Goal: Task Accomplishment & Management: Use online tool/utility

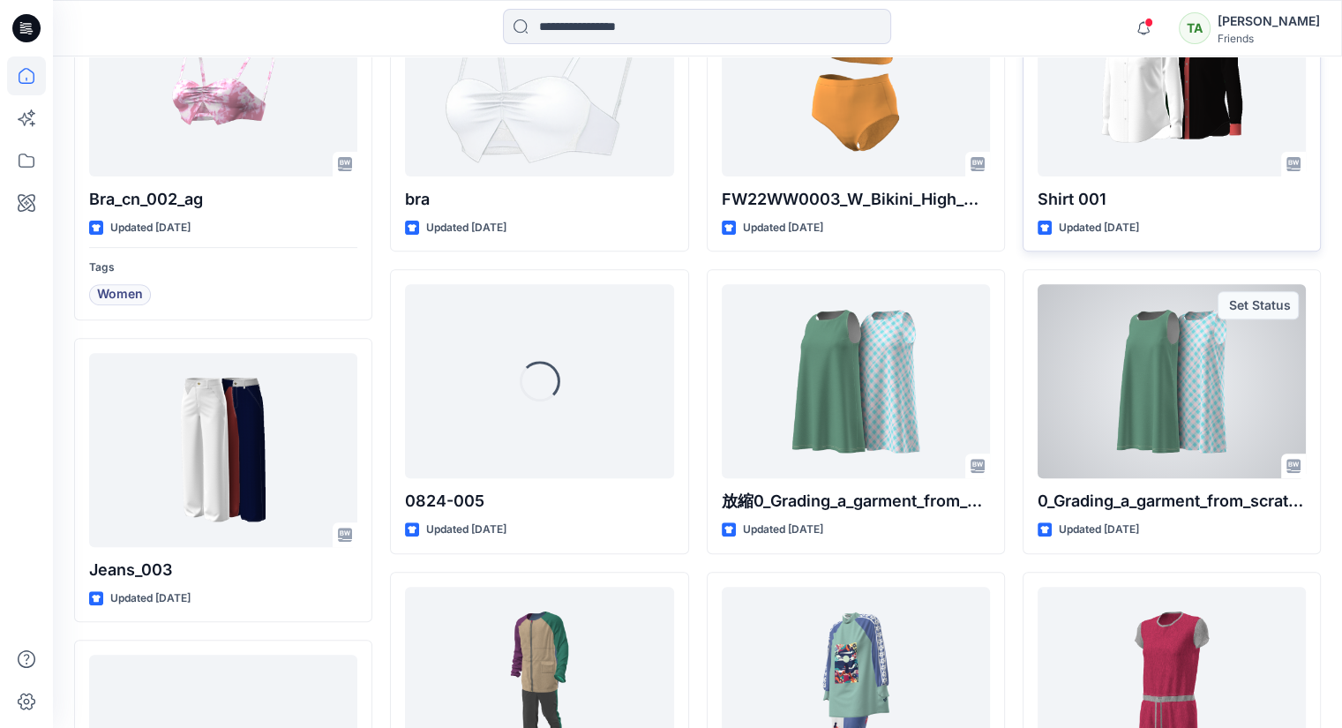
scroll to position [441, 0]
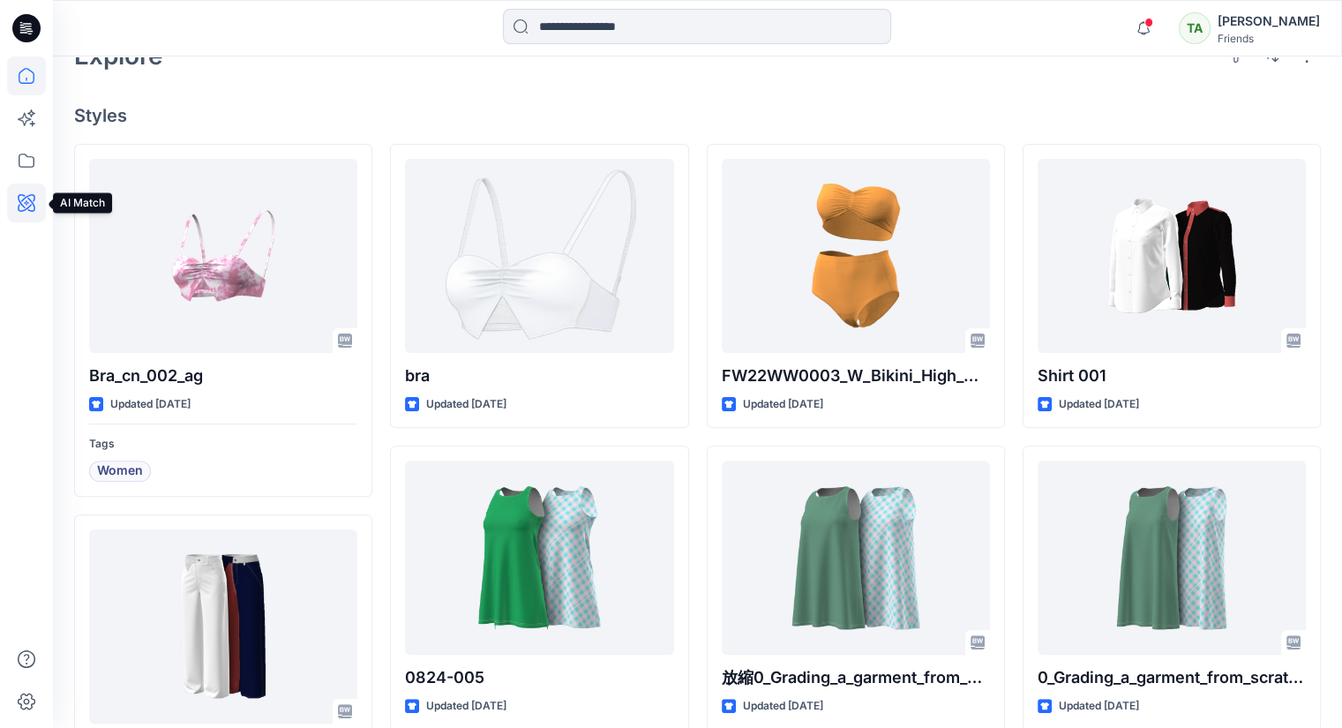
click at [35, 198] on icon at bounding box center [26, 202] width 39 height 39
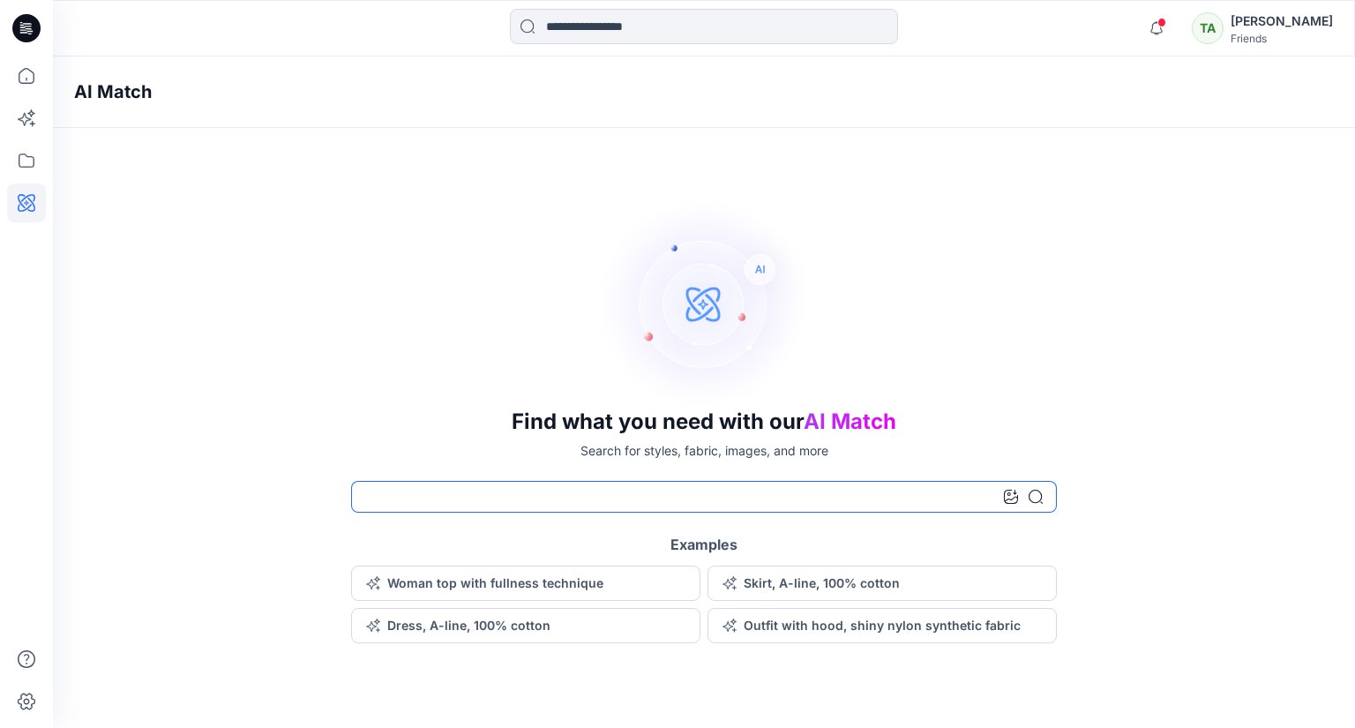
click at [699, 497] on input at bounding box center [704, 497] width 706 height 32
click at [1140, 416] on div "Find what you need with our AI Match Search for styles, fabric, images, and mor…" at bounding box center [704, 420] width 1302 height 445
click at [35, 123] on icon at bounding box center [26, 118] width 39 height 39
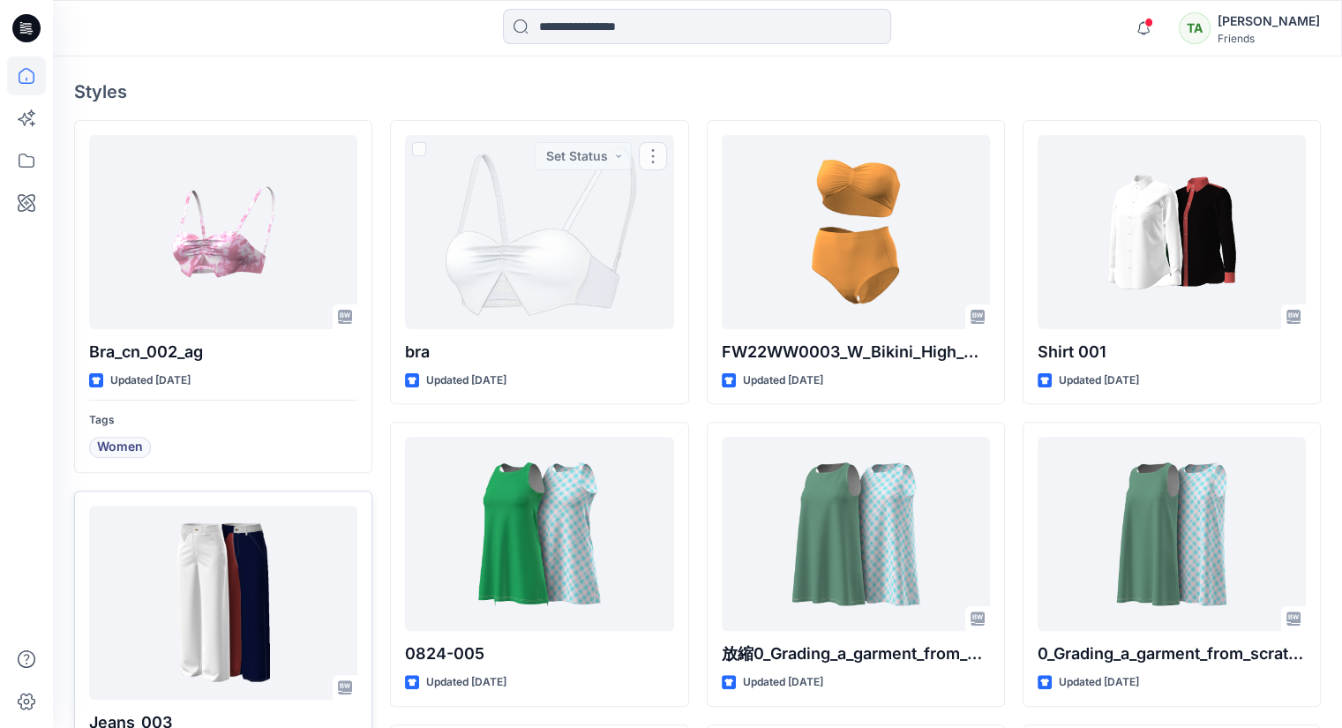
scroll to position [794, 0]
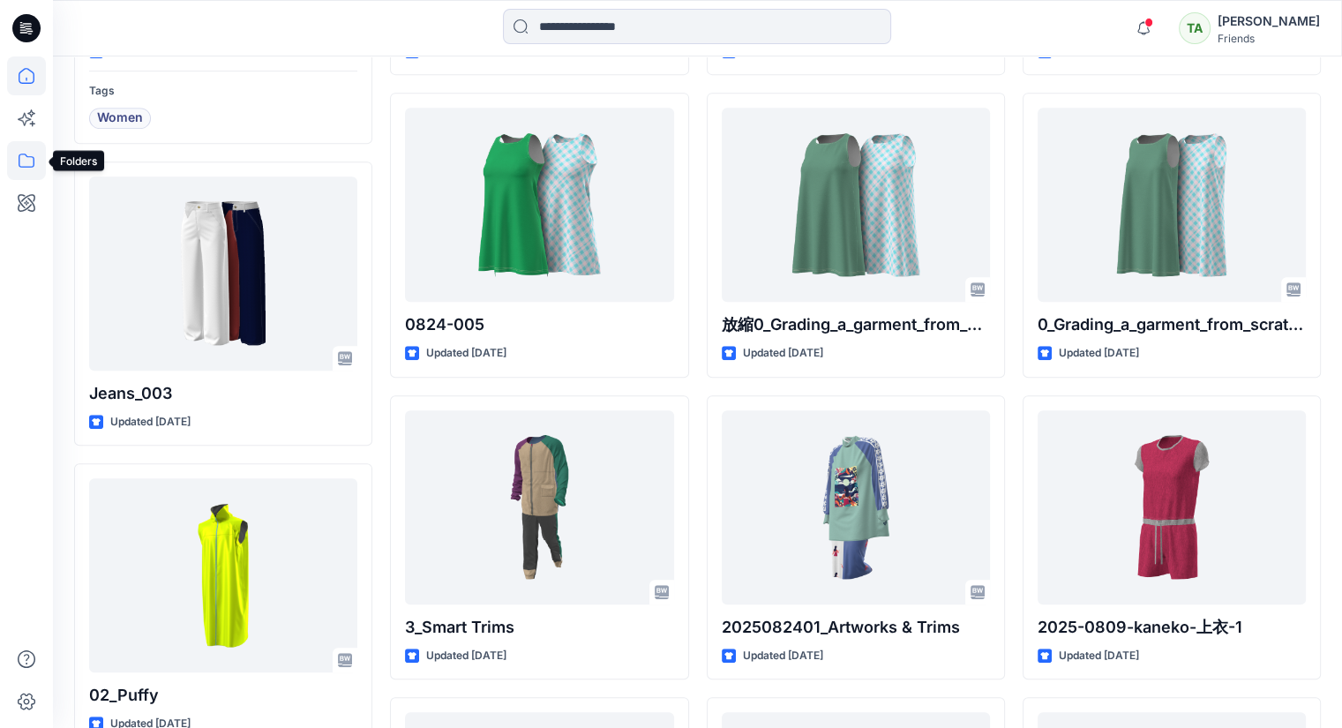
click at [34, 169] on icon at bounding box center [26, 160] width 39 height 39
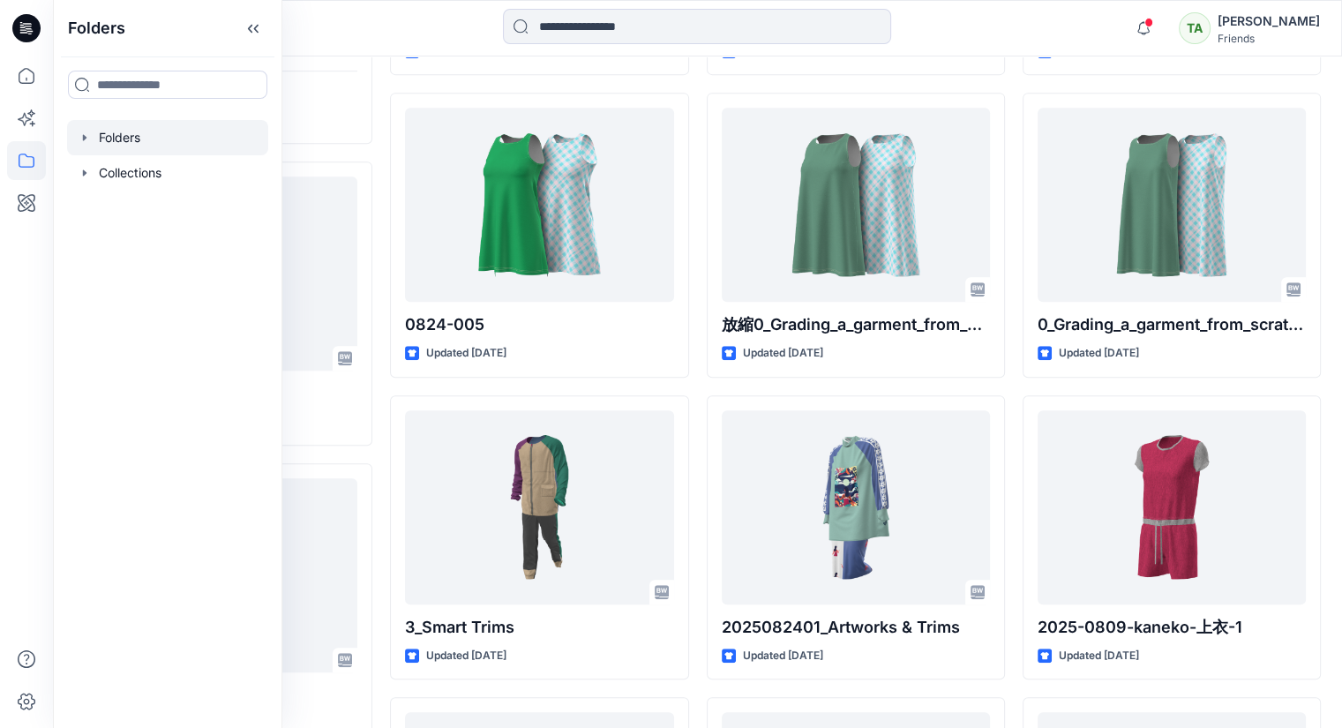
click at [148, 128] on div at bounding box center [167, 137] width 201 height 35
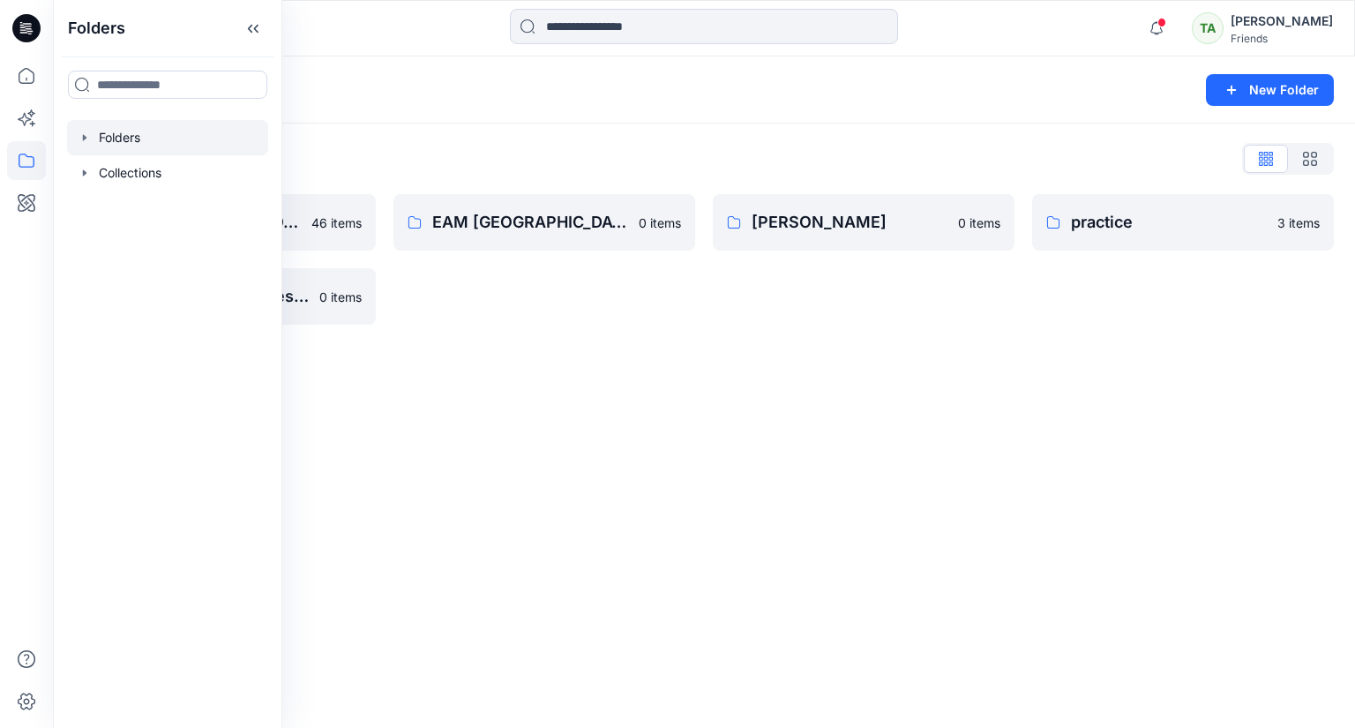
click at [1014, 430] on div "Folders New Folder Folders List DMS [GEOGRAPHIC_DATA] For Clients (Clone) 46 it…" at bounding box center [704, 391] width 1302 height 671
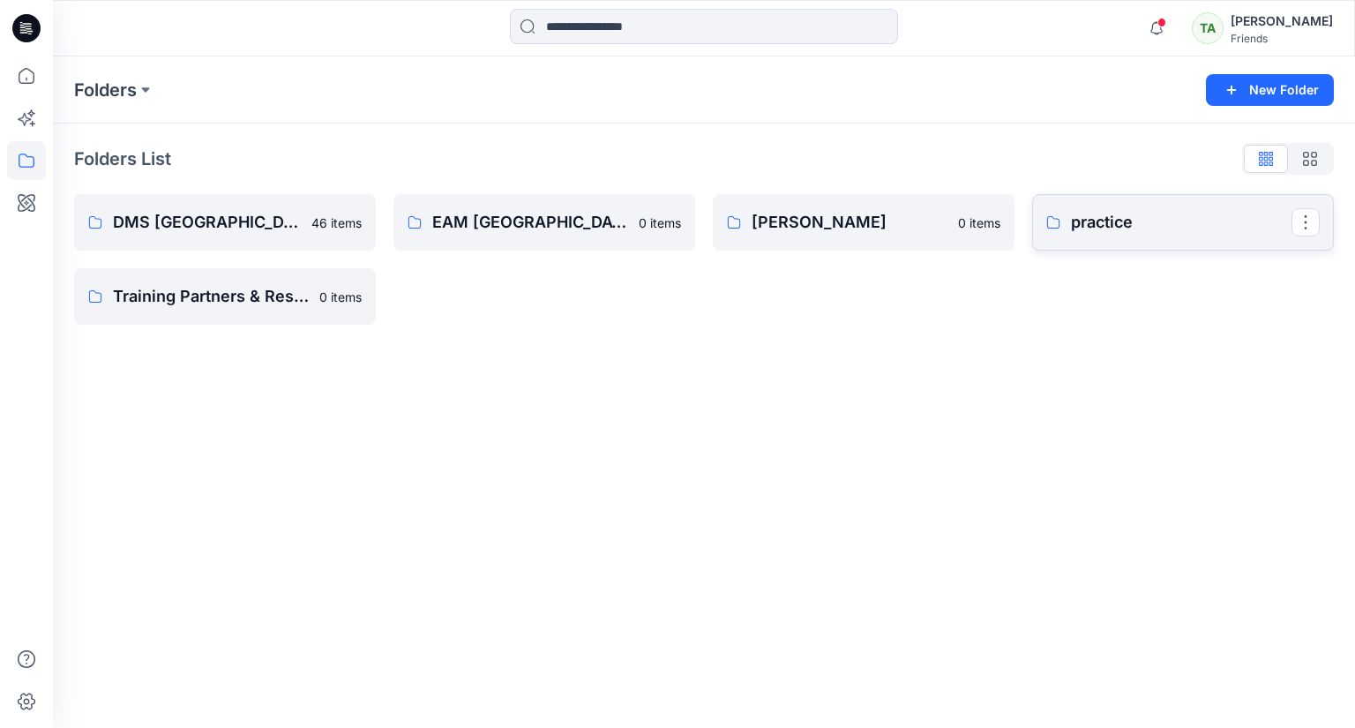
click at [1079, 230] on p "practice" at bounding box center [1181, 222] width 221 height 25
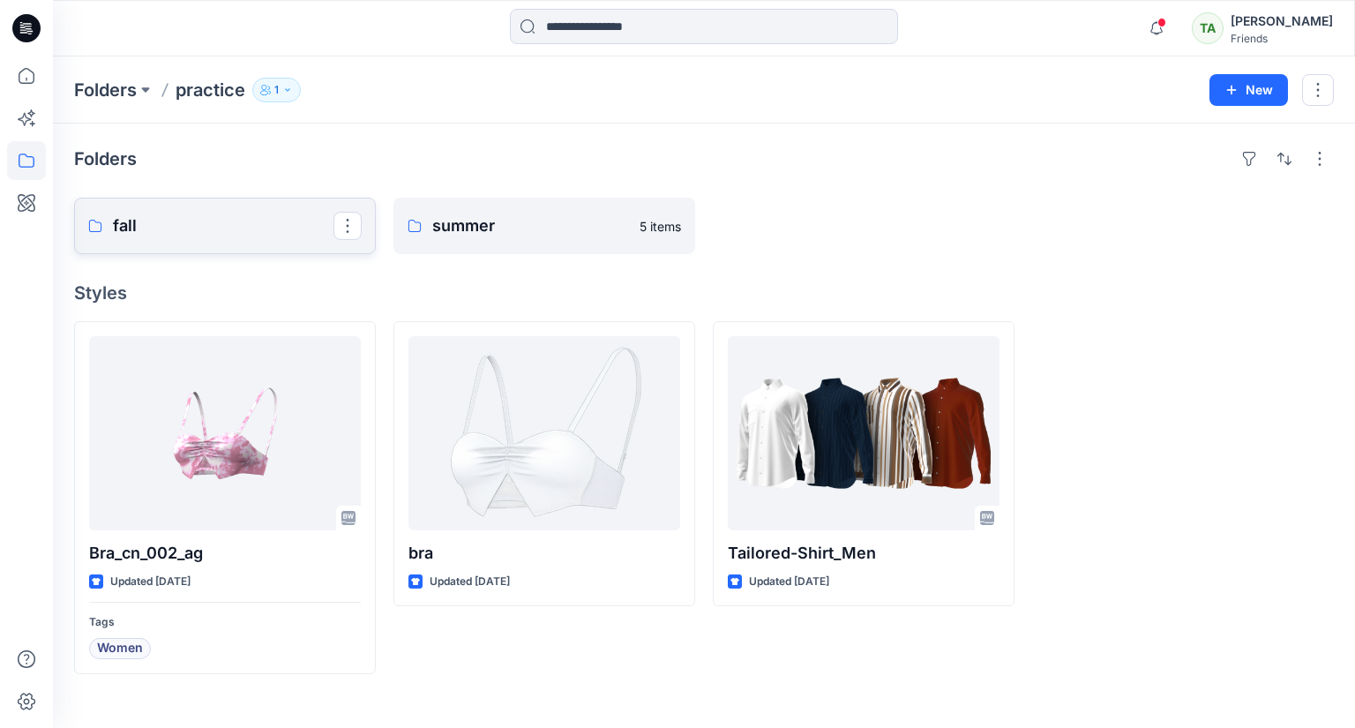
click at [261, 232] on p "fall" at bounding box center [223, 225] width 221 height 25
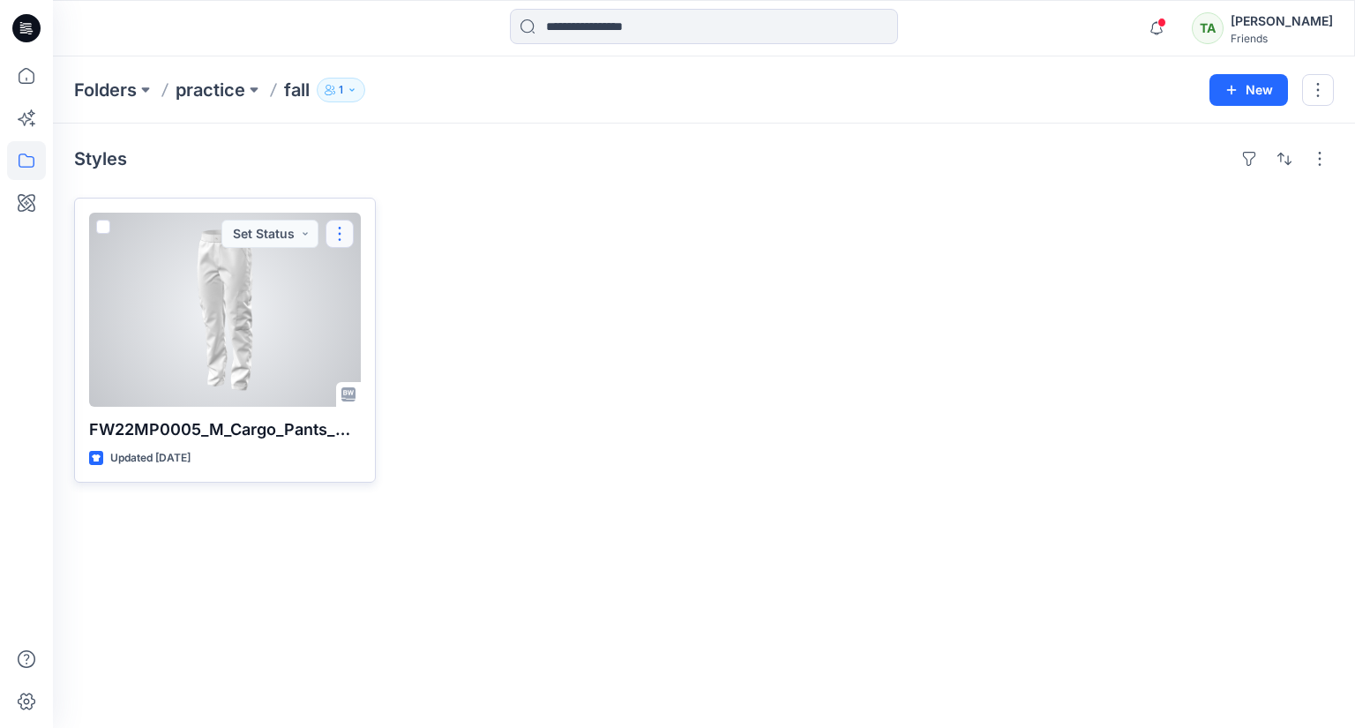
click at [346, 234] on button "button" at bounding box center [339, 234] width 28 height 28
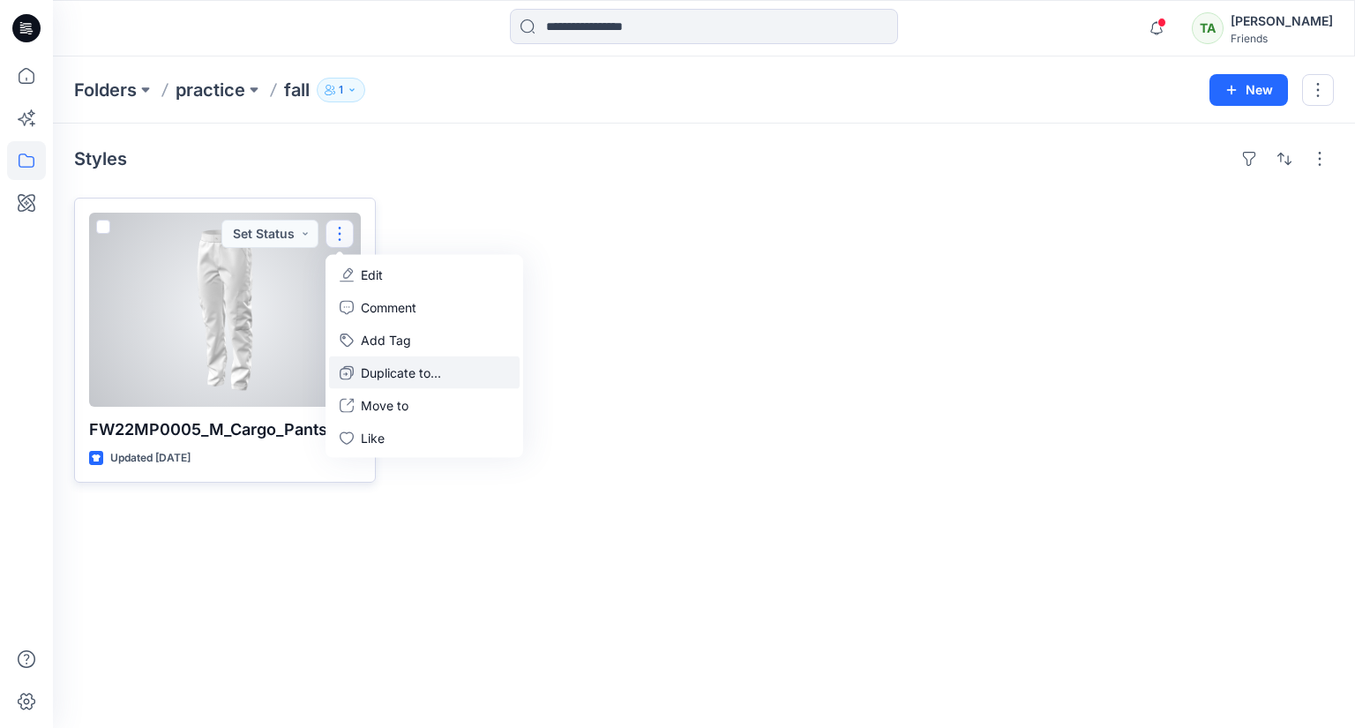
click at [367, 365] on p "Duplicate to..." at bounding box center [401, 372] width 80 height 19
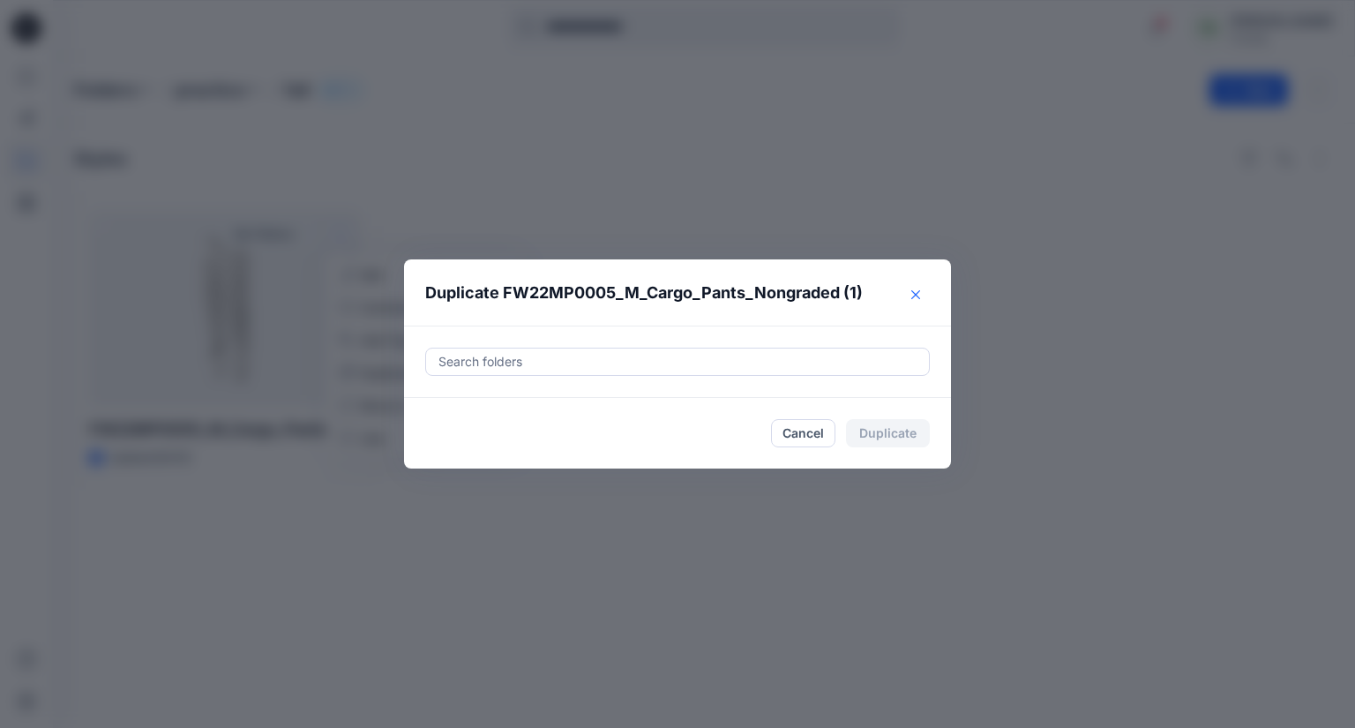
click at [911, 291] on icon "Close" at bounding box center [915, 293] width 9 height 9
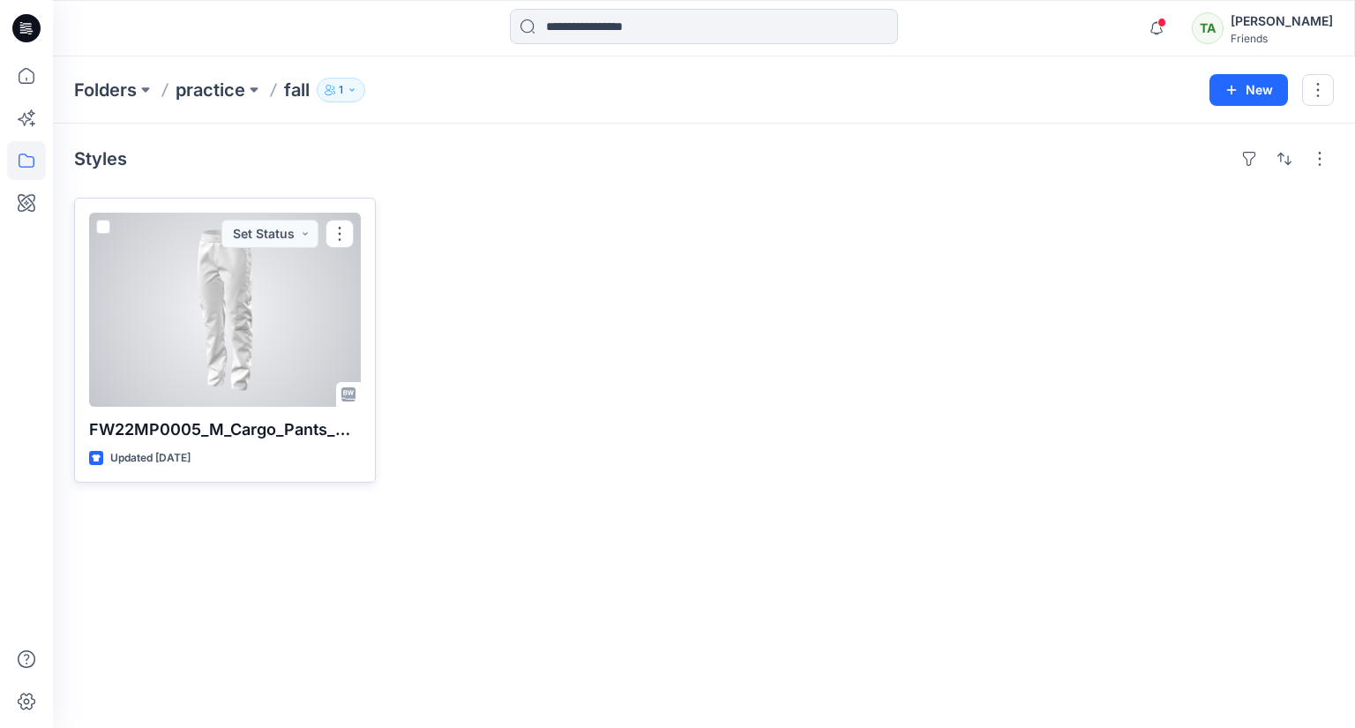
click at [225, 280] on div at bounding box center [225, 310] width 272 height 194
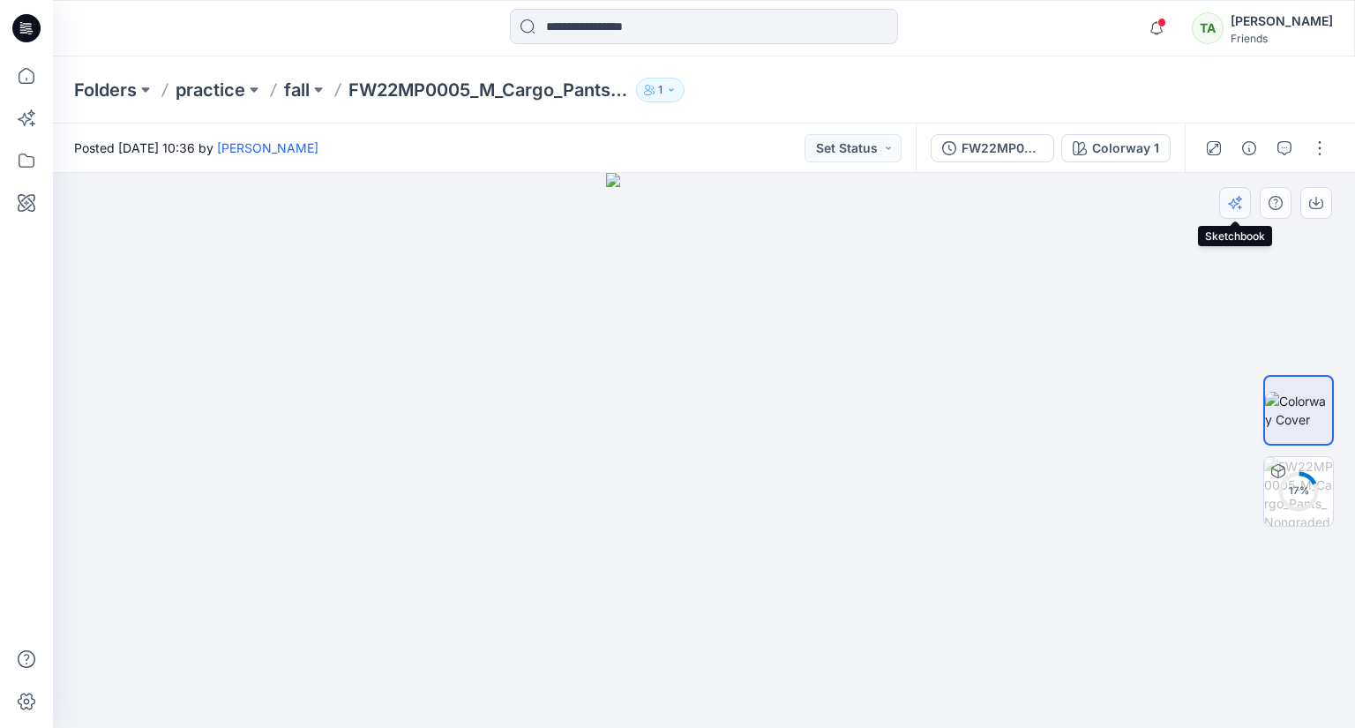
click at [1232, 206] on icon "button" at bounding box center [1233, 203] width 11 height 11
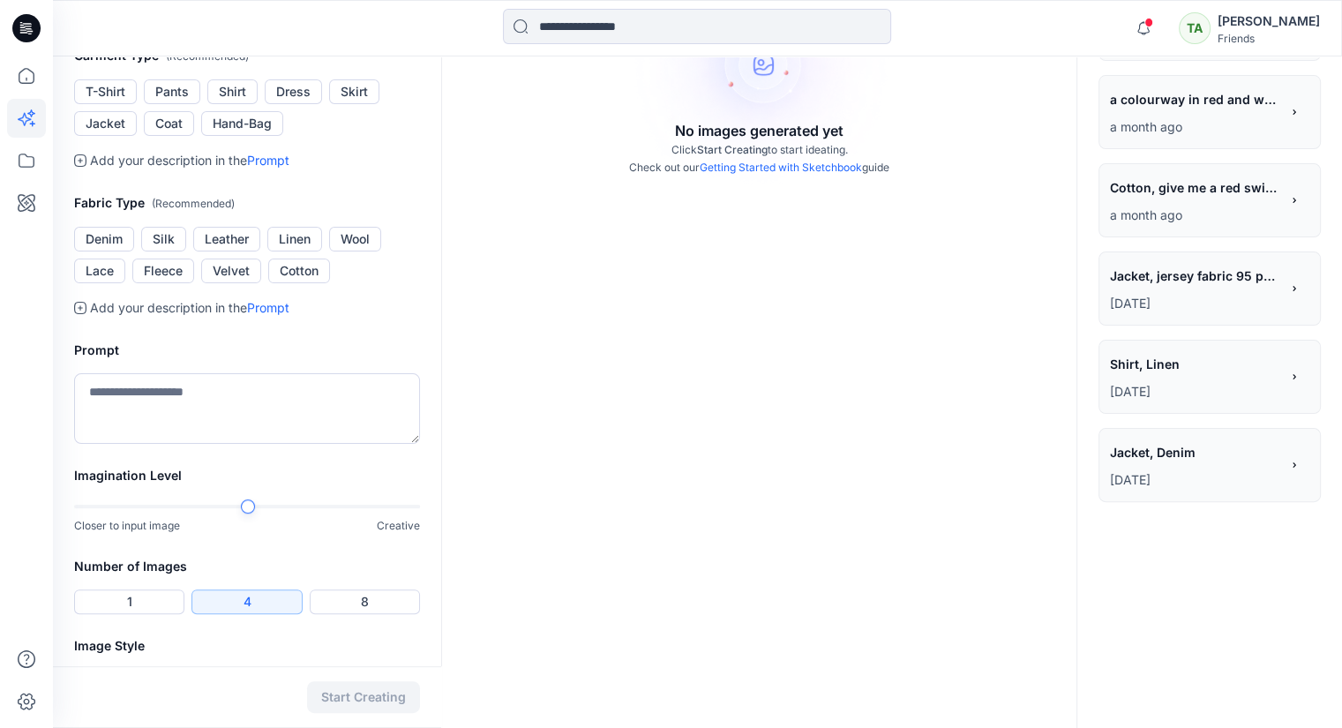
scroll to position [353, 0]
click at [175, 103] on button "Pants" at bounding box center [172, 90] width 56 height 25
click at [291, 250] on button "Linen" at bounding box center [294, 238] width 55 height 25
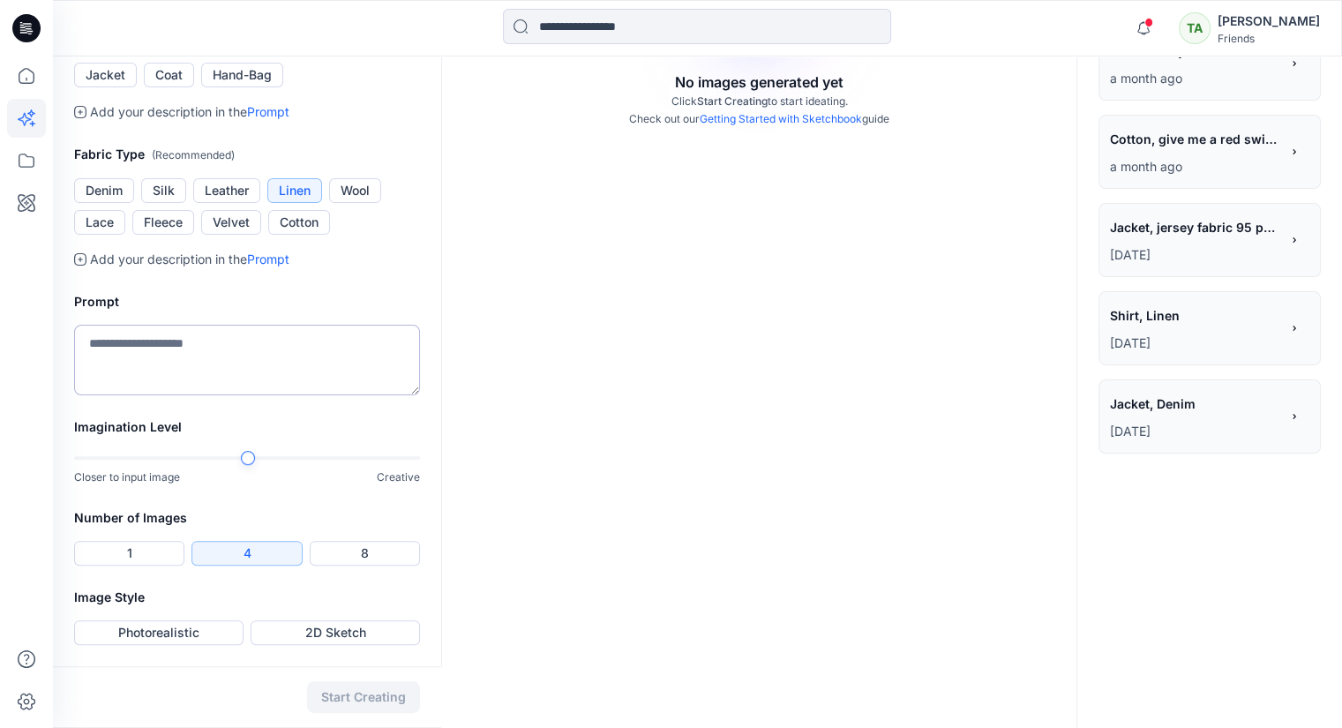
scroll to position [617, 0]
click at [175, 361] on textarea at bounding box center [247, 360] width 346 height 71
click at [437, 461] on div "Imagination Level Closer to input image Creative" at bounding box center [247, 461] width 388 height 91
type textarea "**********"
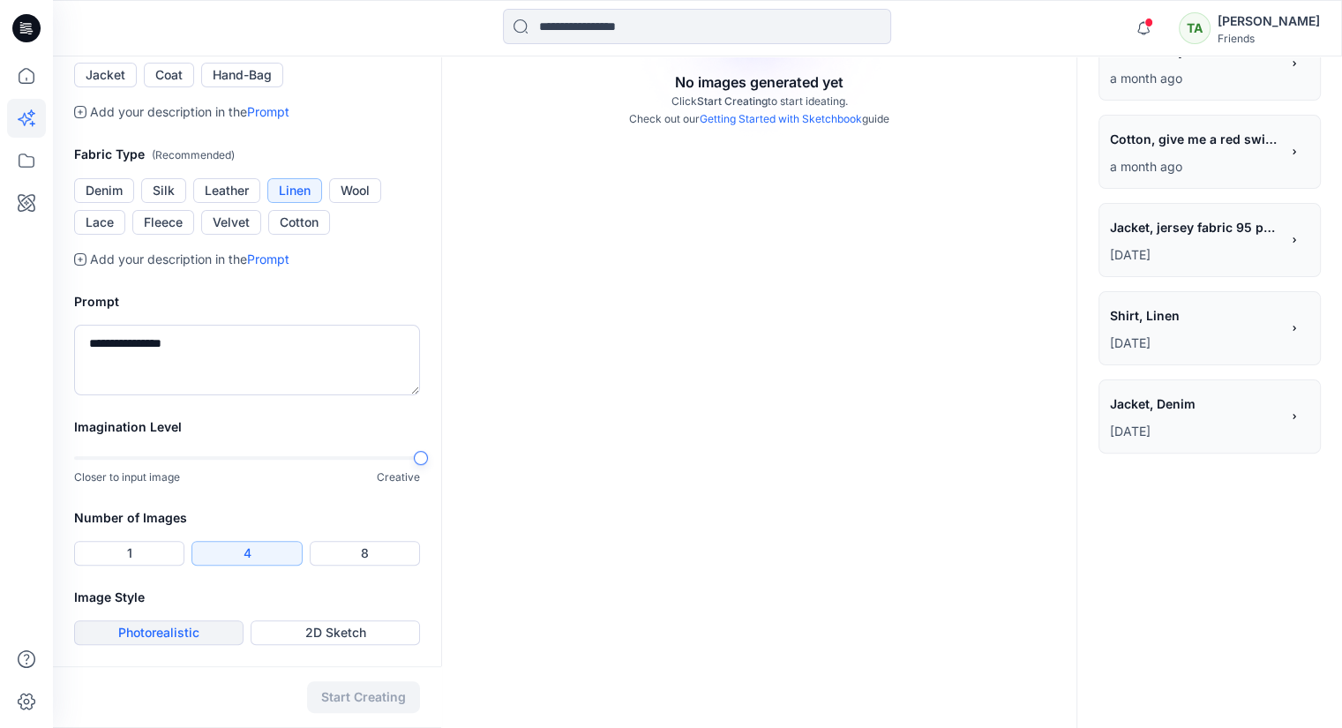
click at [157, 631] on button "Photorealistic" at bounding box center [158, 632] width 169 height 25
click at [346, 695] on button "Start Creating" at bounding box center [363, 697] width 113 height 32
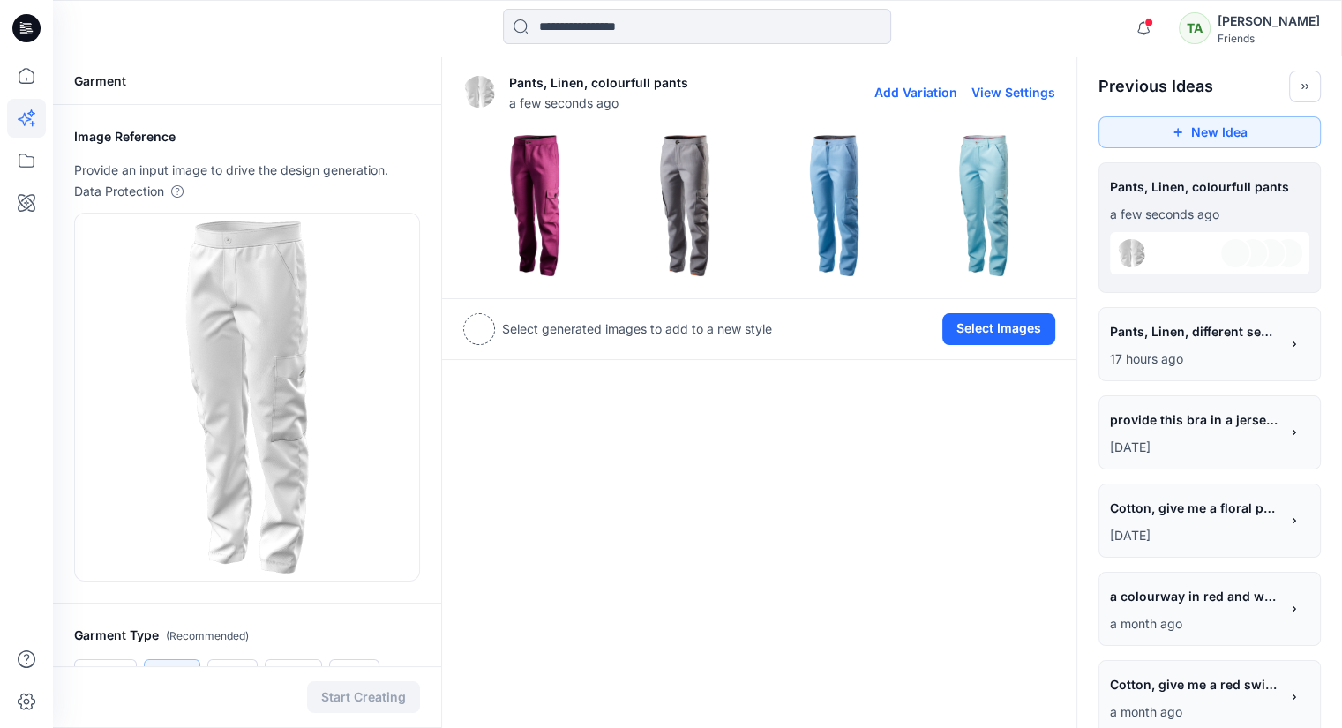
click at [505, 186] on img at bounding box center [534, 205] width 141 height 141
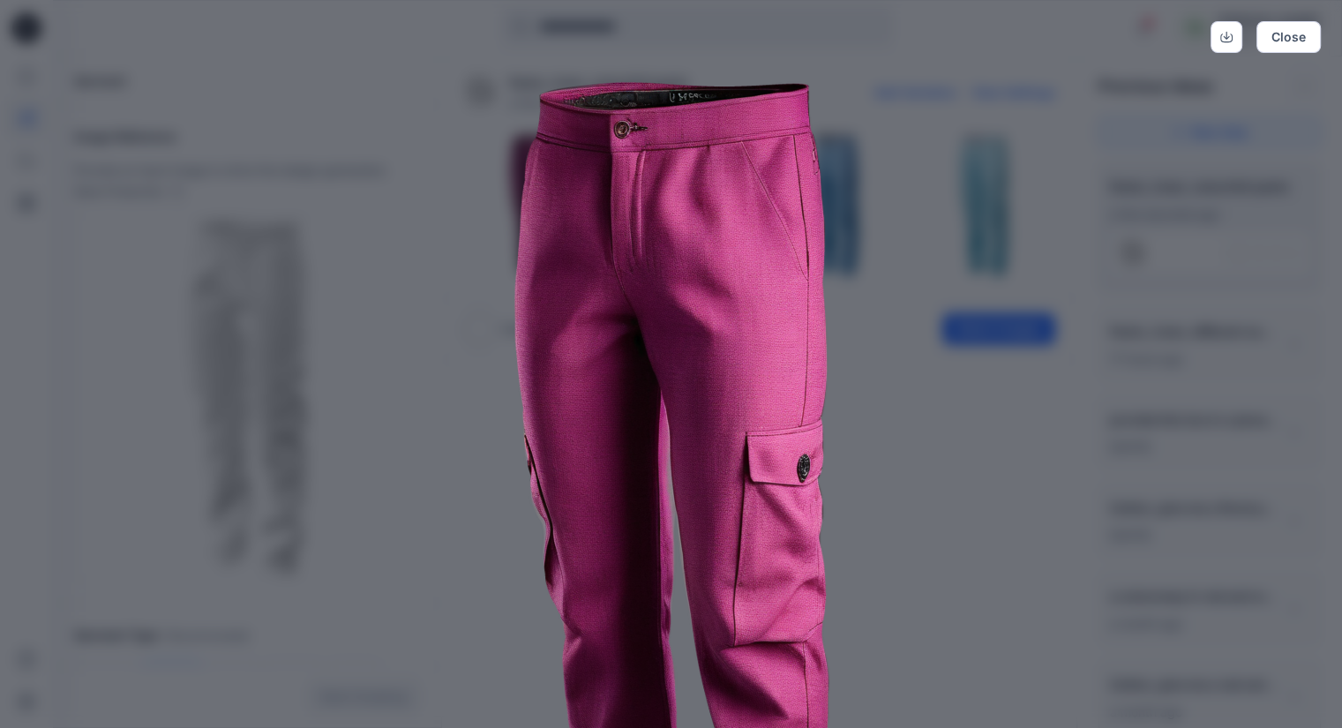
click at [1242, 327] on div "Close" at bounding box center [671, 364] width 1342 height 728
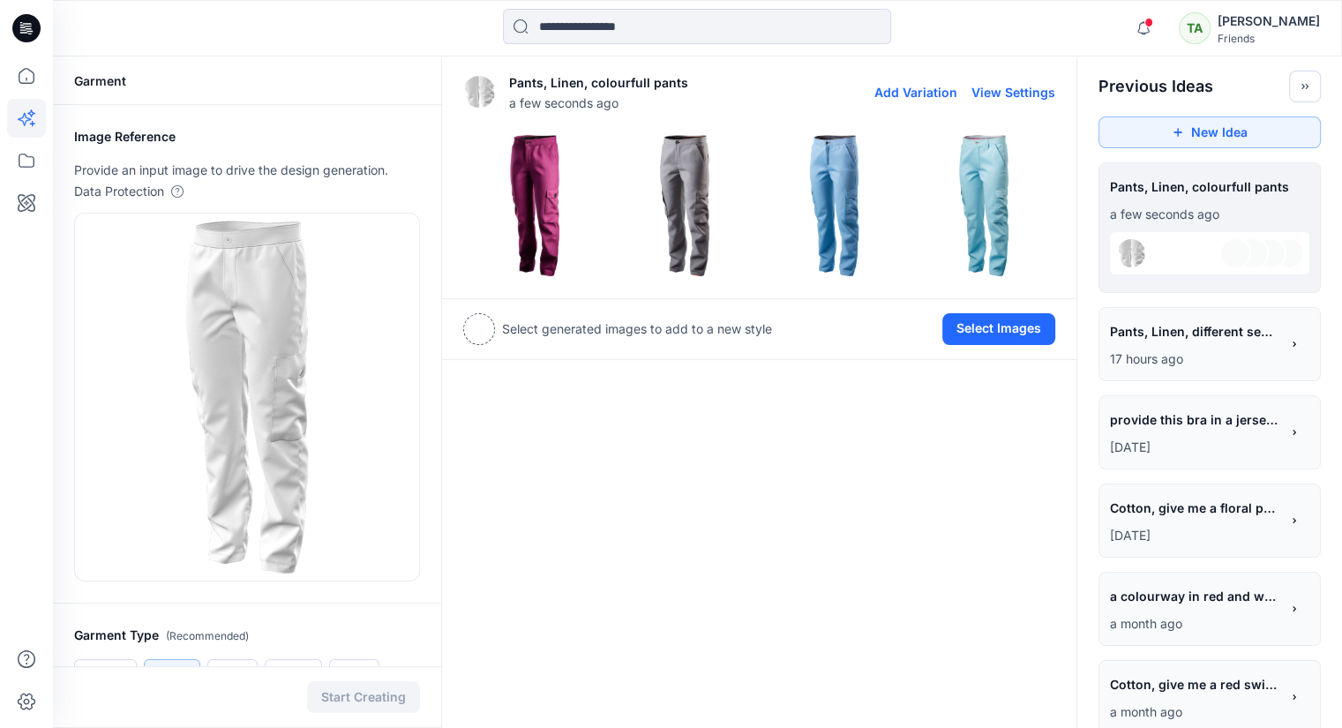
click at [636, 178] on img at bounding box center [684, 205] width 141 height 141
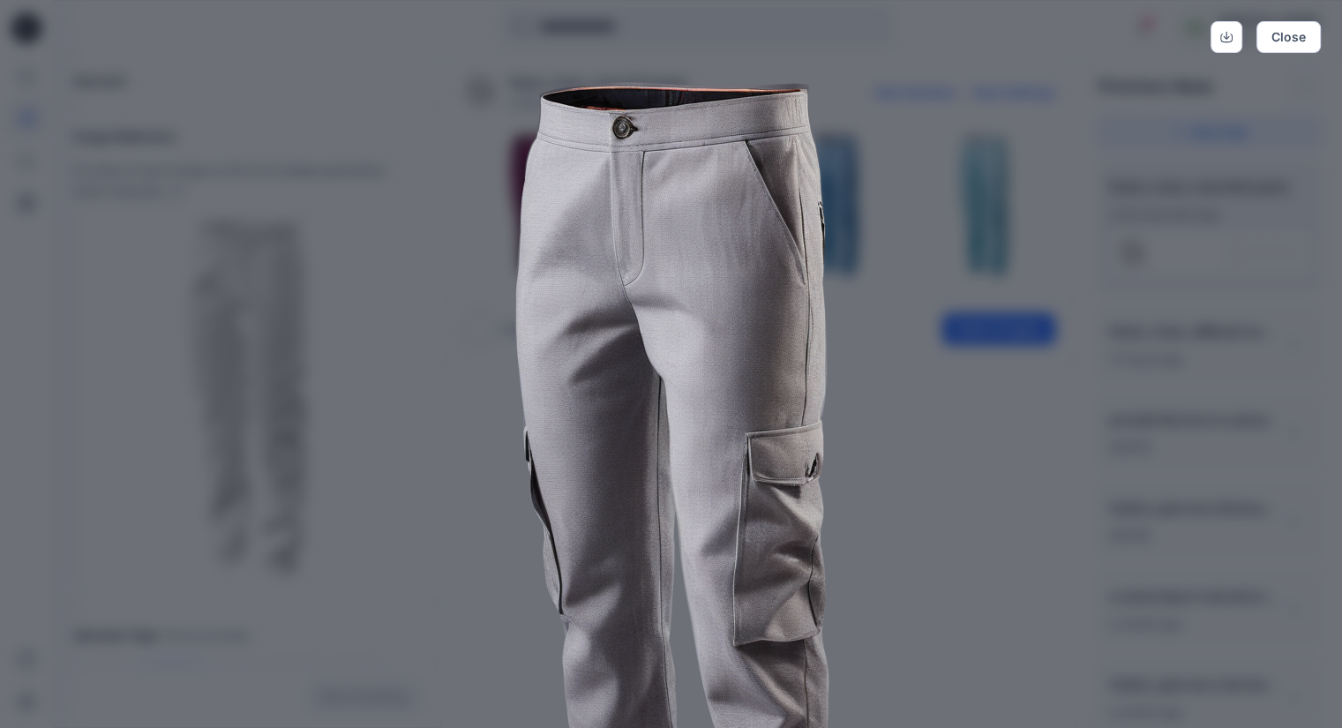
scroll to position [263, 0]
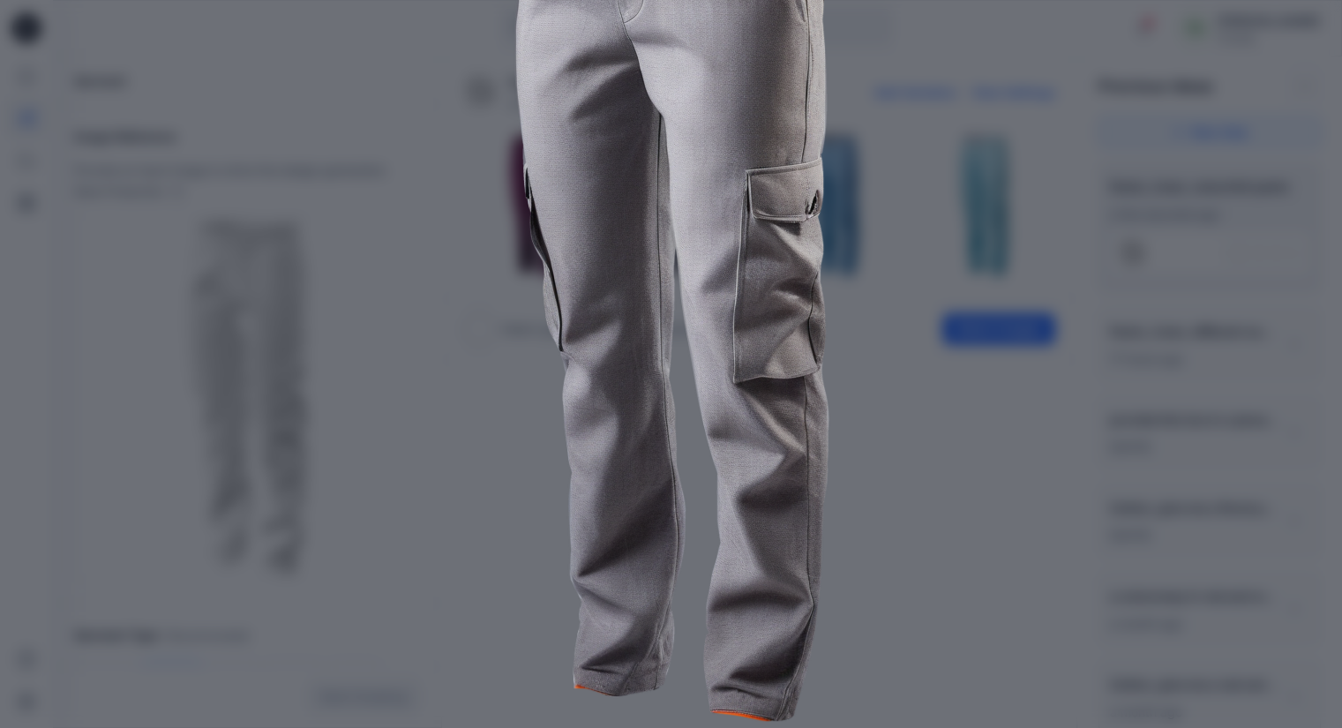
click at [1199, 283] on div "Close" at bounding box center [671, 364] width 1342 height 728
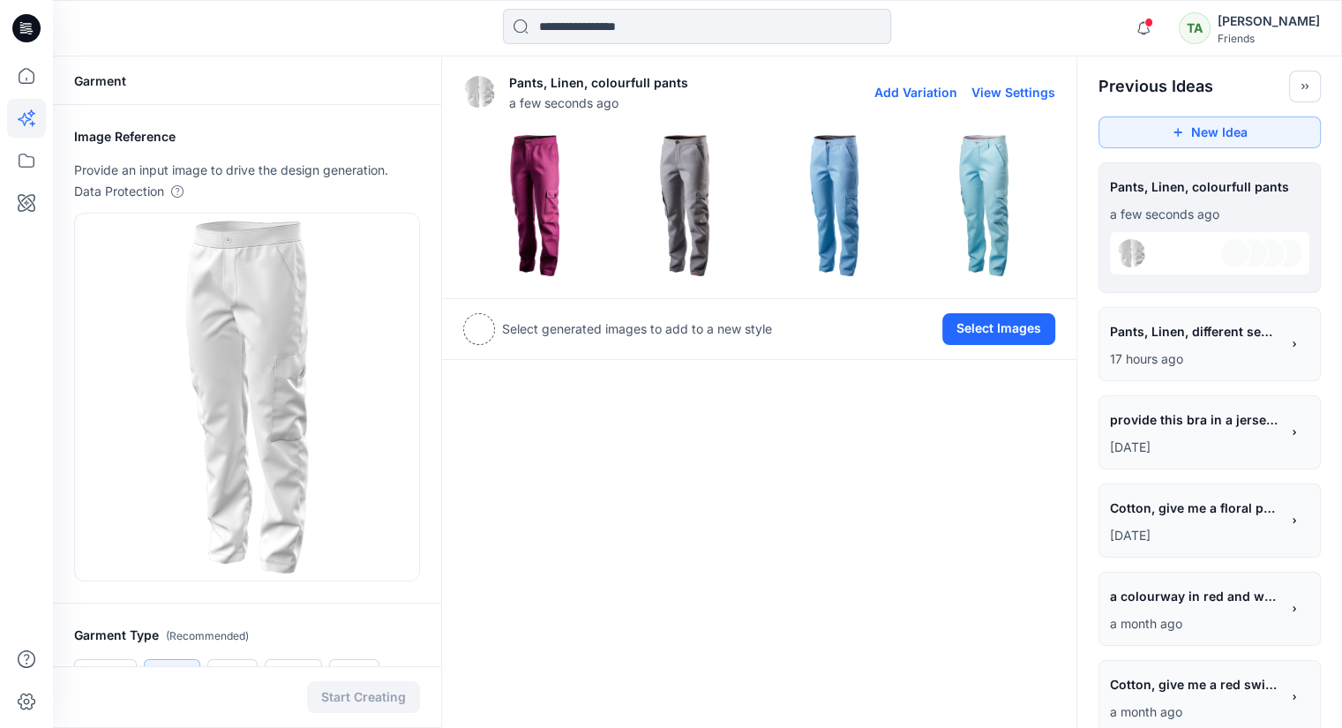
click at [827, 200] on img at bounding box center [834, 205] width 141 height 141
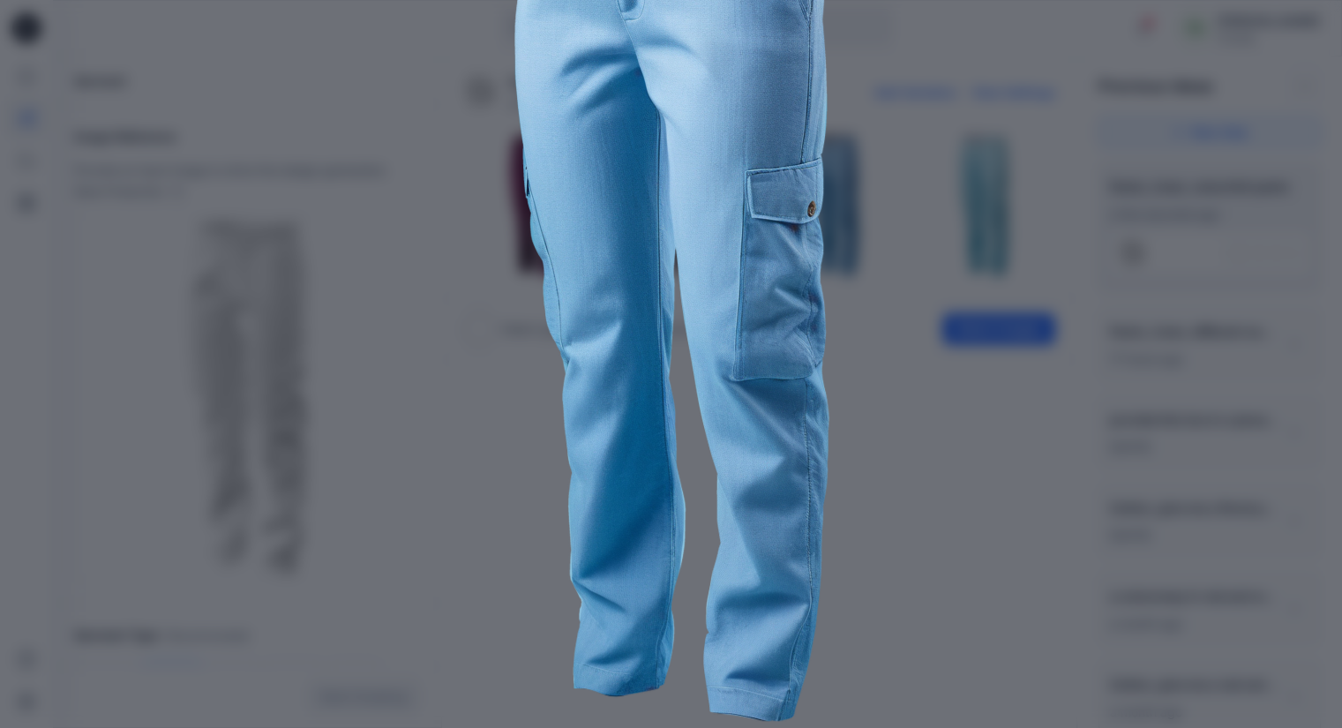
click at [1275, 271] on div "Close" at bounding box center [671, 364] width 1342 height 728
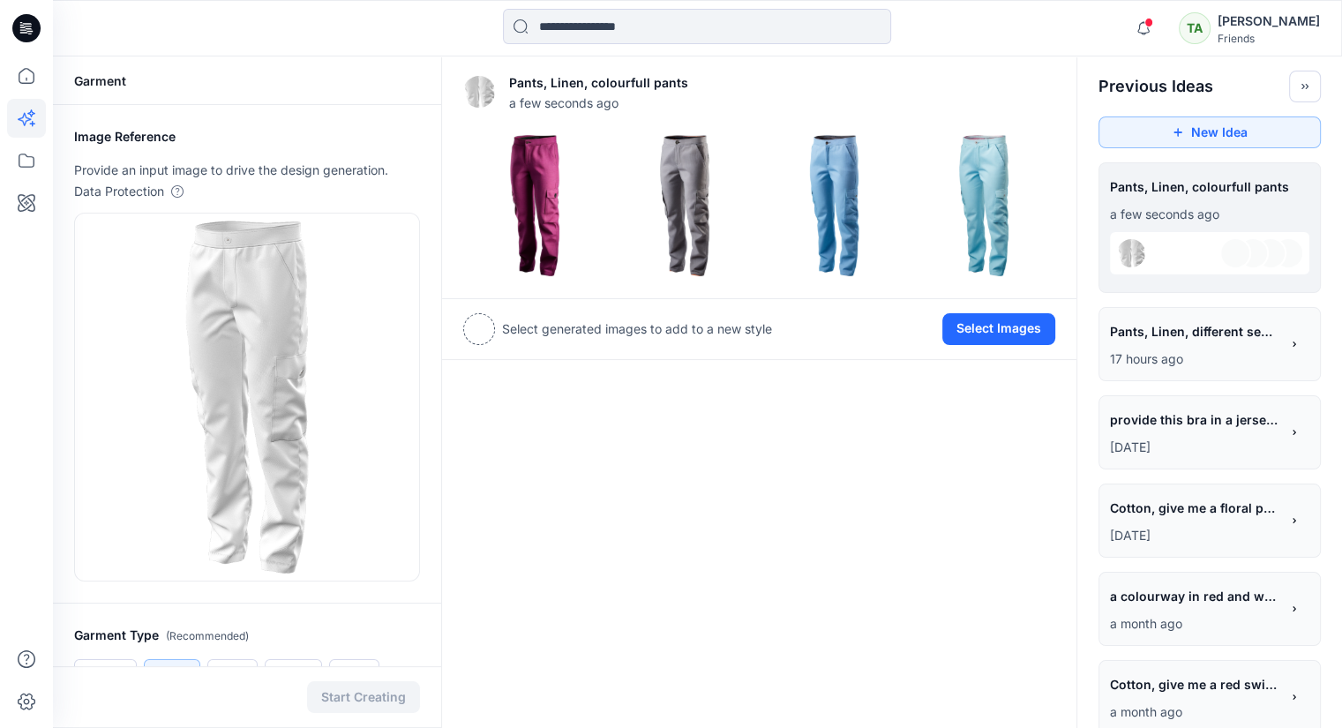
scroll to position [0, 0]
click at [13, 169] on icon at bounding box center [26, 160] width 39 height 39
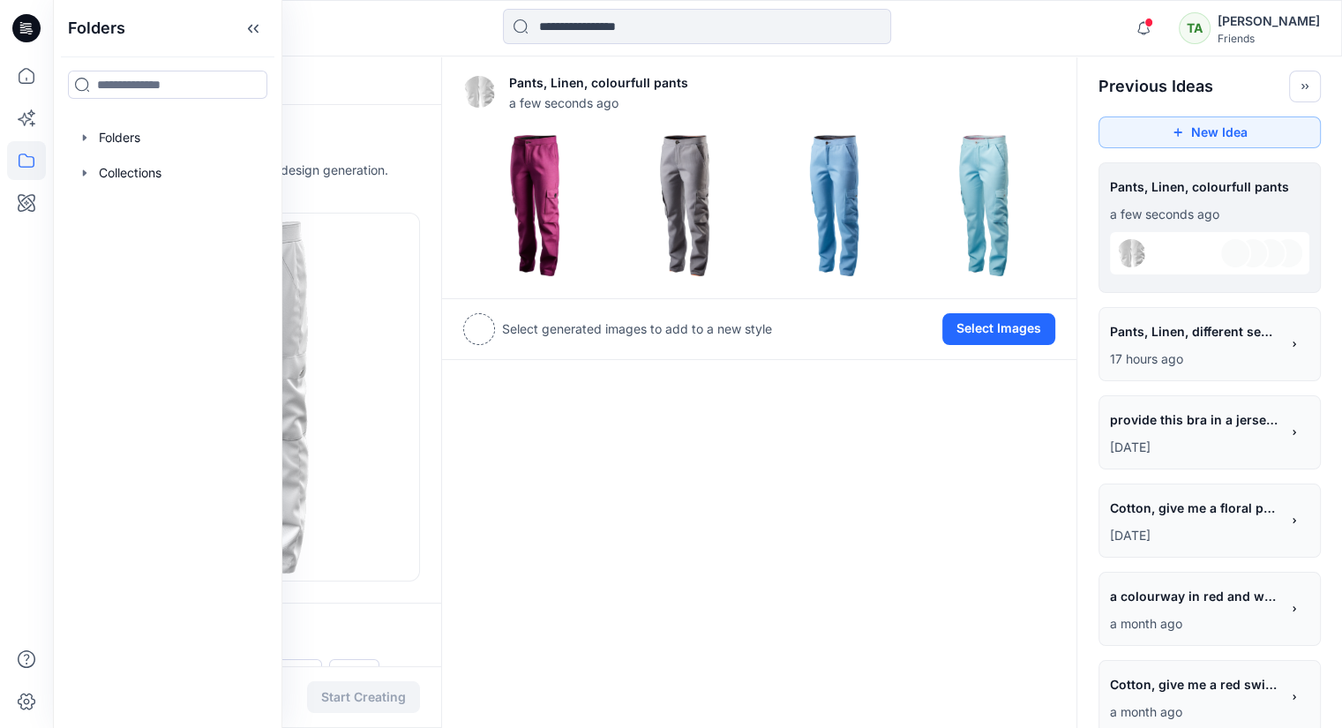
click at [763, 567] on div "Pants, Linen, colourfull pants a few seconds ago Add Variation View Settings Se…" at bounding box center [759, 705] width 636 height 1299
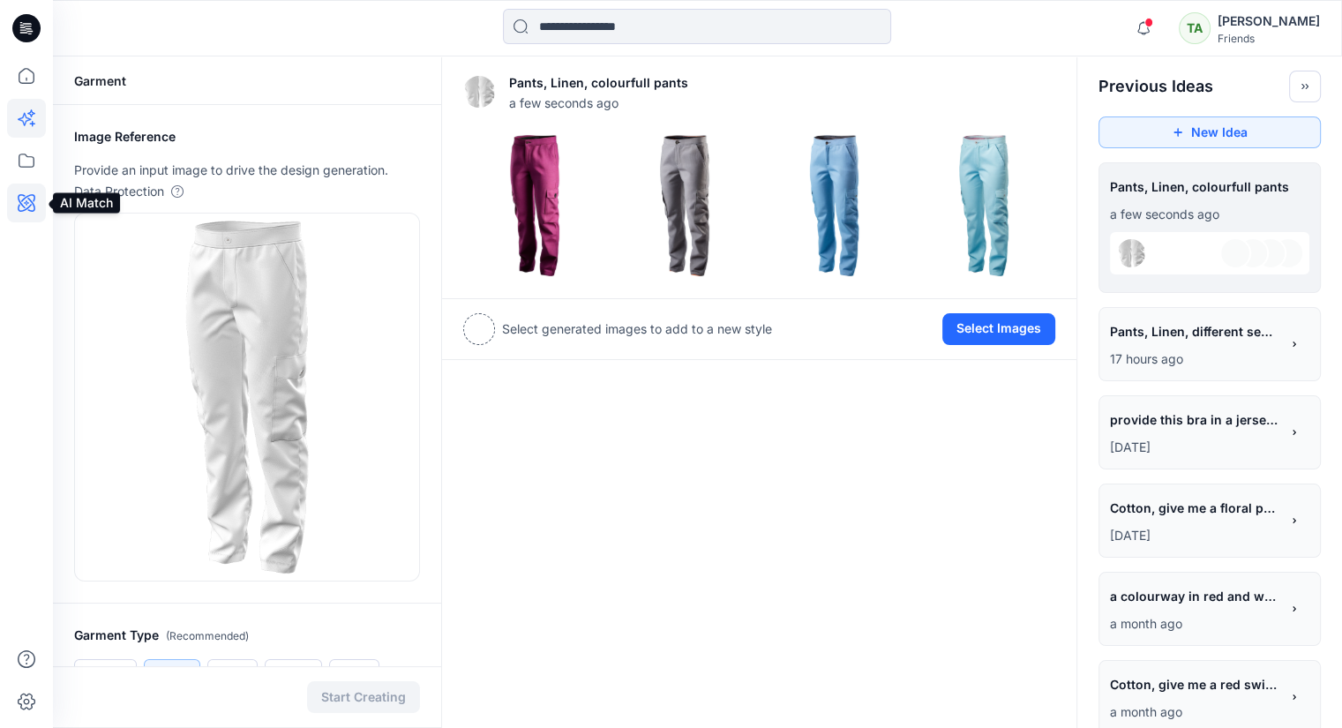
click at [26, 202] on icon at bounding box center [26, 202] width 39 height 39
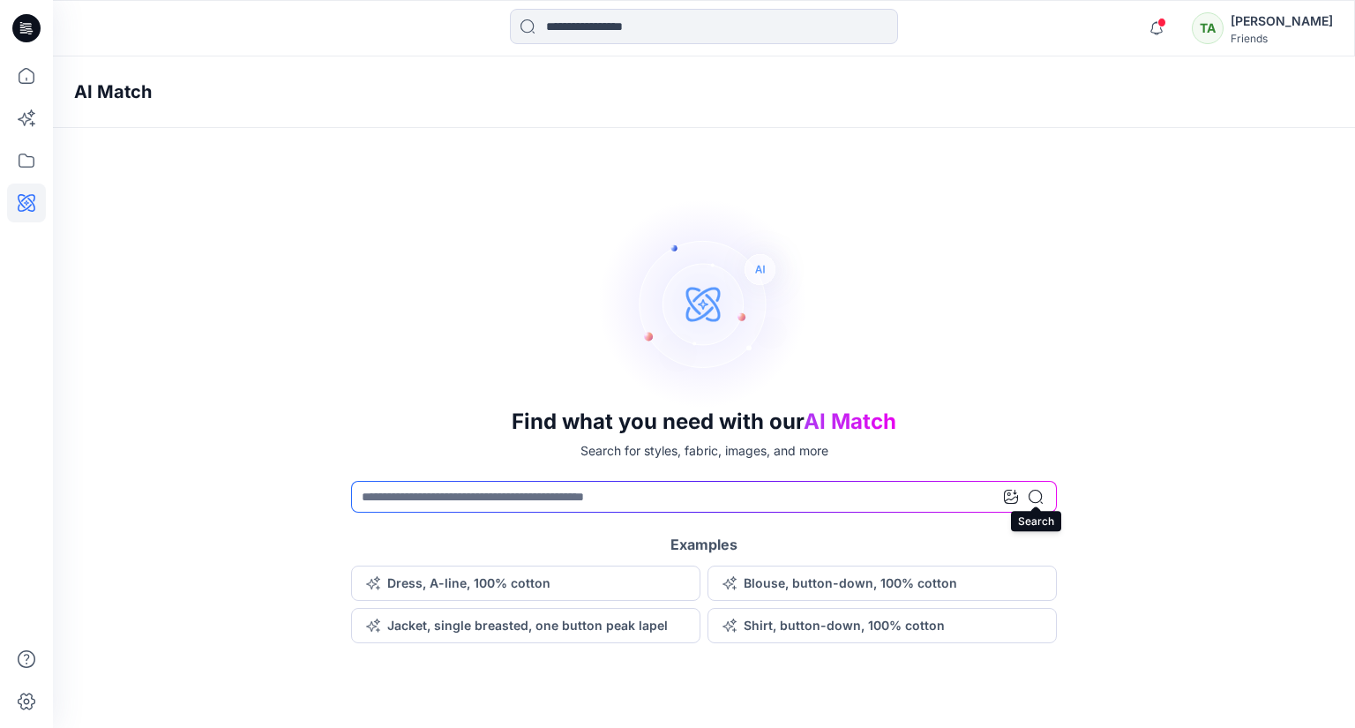
click at [1039, 498] on icon at bounding box center [1035, 497] width 14 height 14
click at [777, 489] on input at bounding box center [704, 497] width 706 height 32
type input "**********"
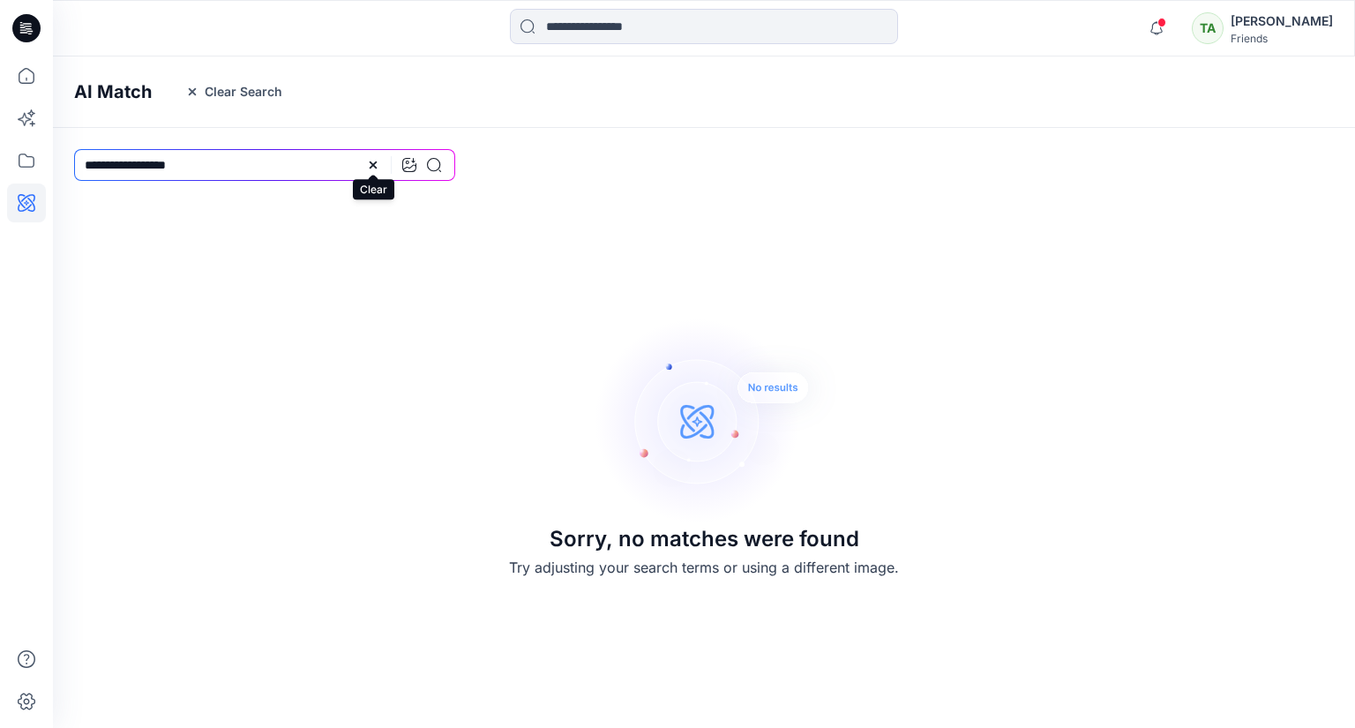
click at [377, 163] on icon at bounding box center [373, 165] width 14 height 14
click at [198, 177] on input at bounding box center [264, 165] width 381 height 32
type input "*****"
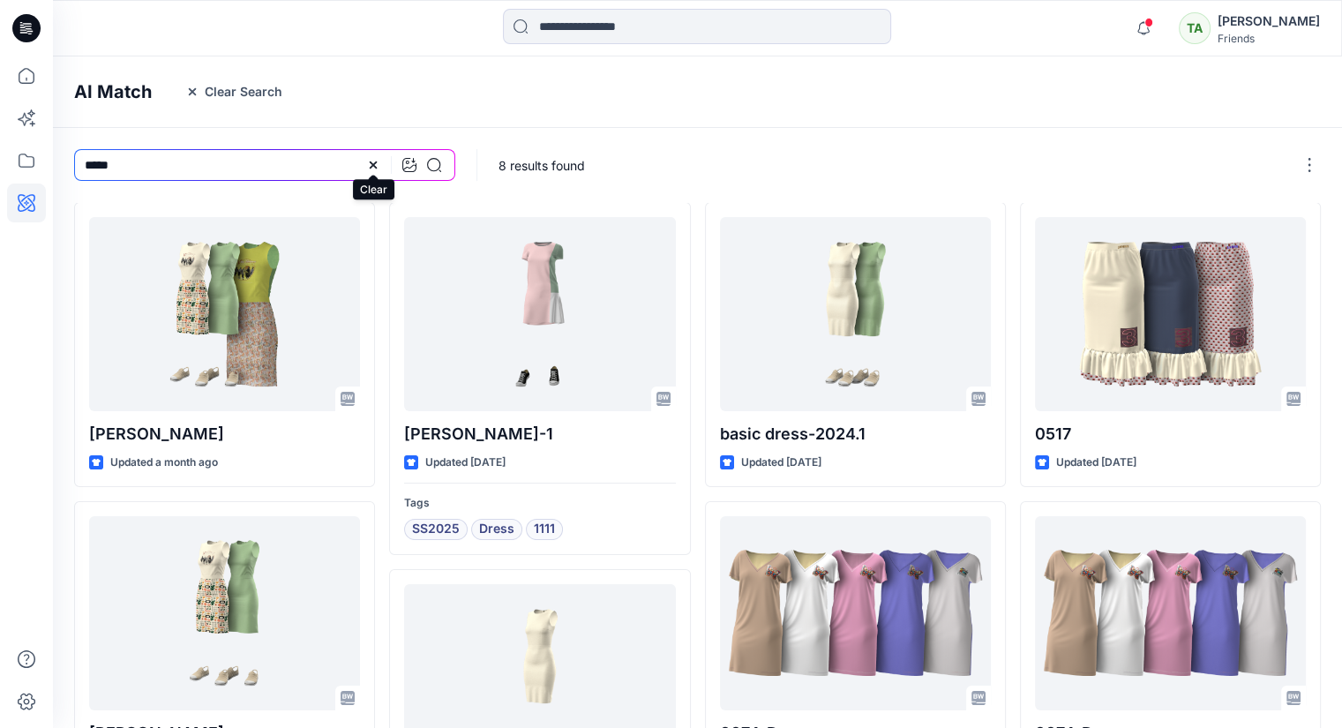
click at [373, 166] on icon at bounding box center [373, 164] width 7 height 7
click at [127, 170] on input at bounding box center [264, 165] width 381 height 32
type input "*******"
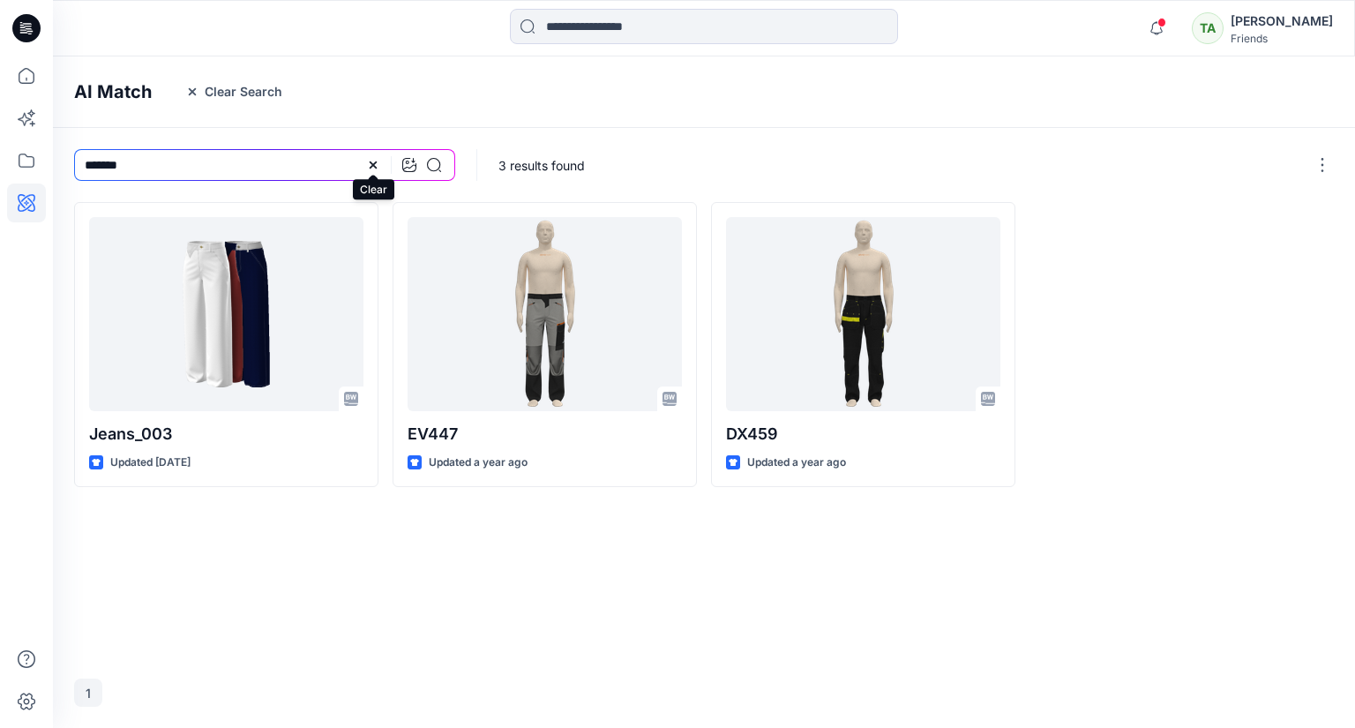
click at [371, 162] on icon at bounding box center [373, 164] width 7 height 7
click at [27, 204] on icon at bounding box center [26, 202] width 5 height 5
click at [23, 161] on icon at bounding box center [26, 160] width 39 height 39
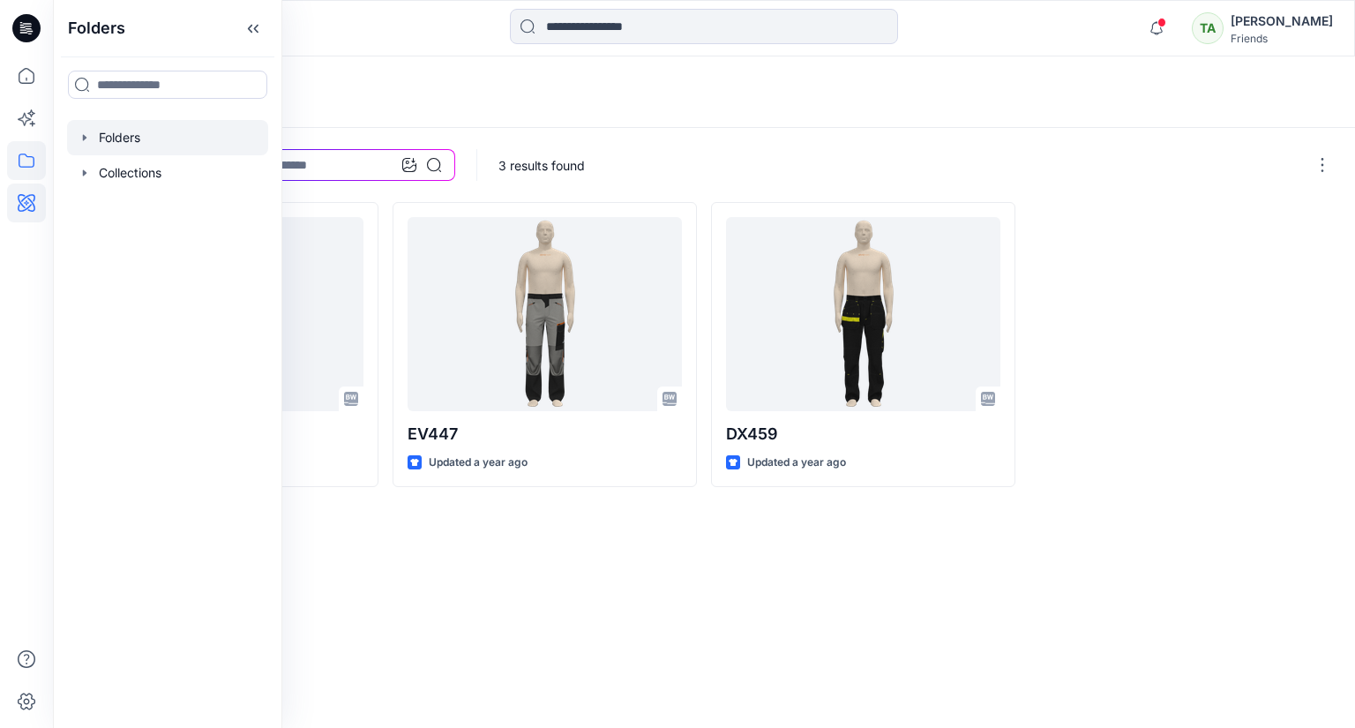
click at [138, 123] on div at bounding box center [167, 137] width 201 height 35
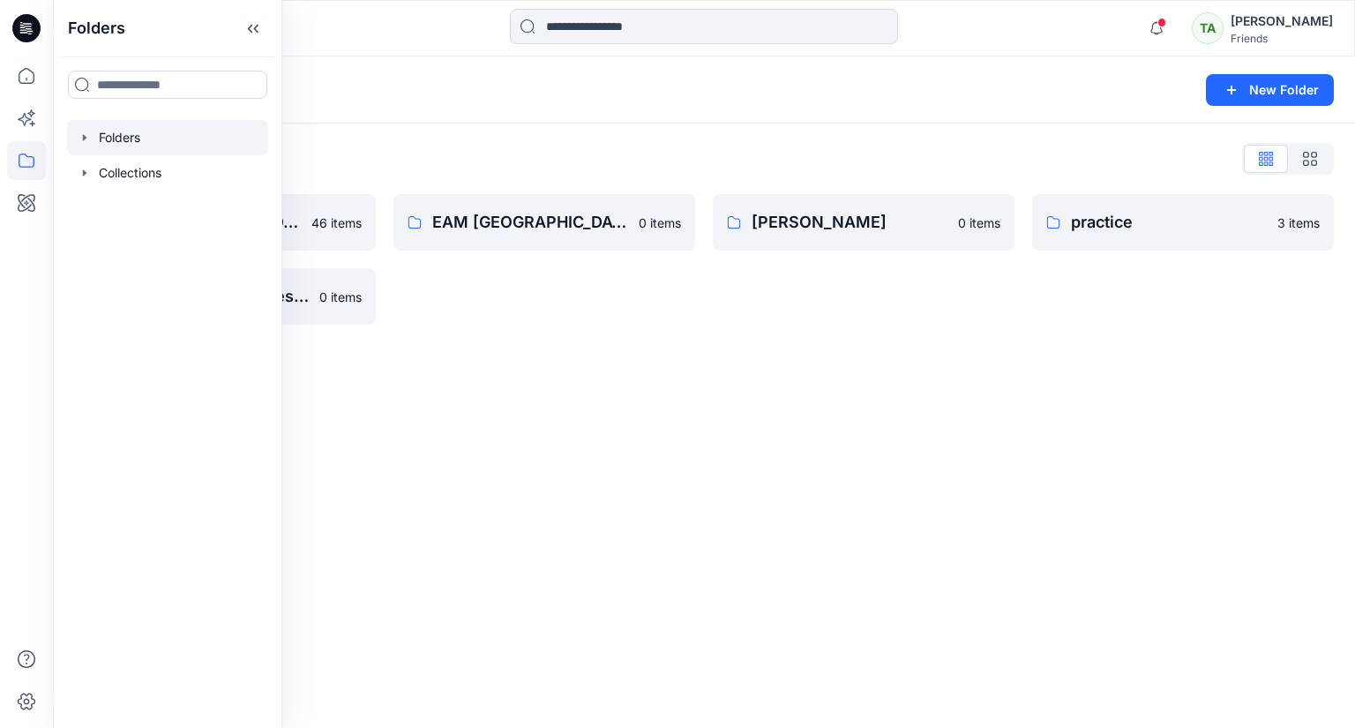
click at [1104, 484] on div "Folders New Folder Folders List DMS [GEOGRAPHIC_DATA] For Clients (Clone) 46 it…" at bounding box center [704, 391] width 1302 height 671
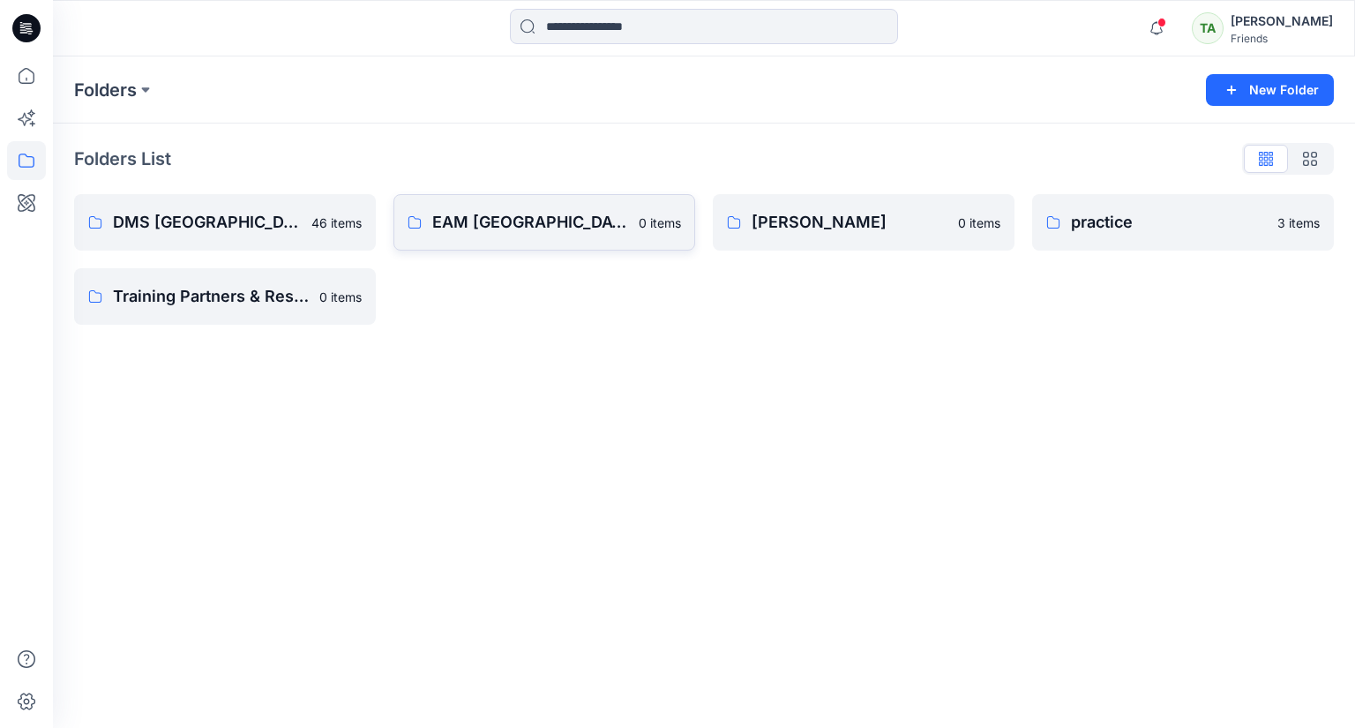
click at [517, 238] on link "EAM Maliban Mahiyangana 0 items" at bounding box center [544, 222] width 302 height 56
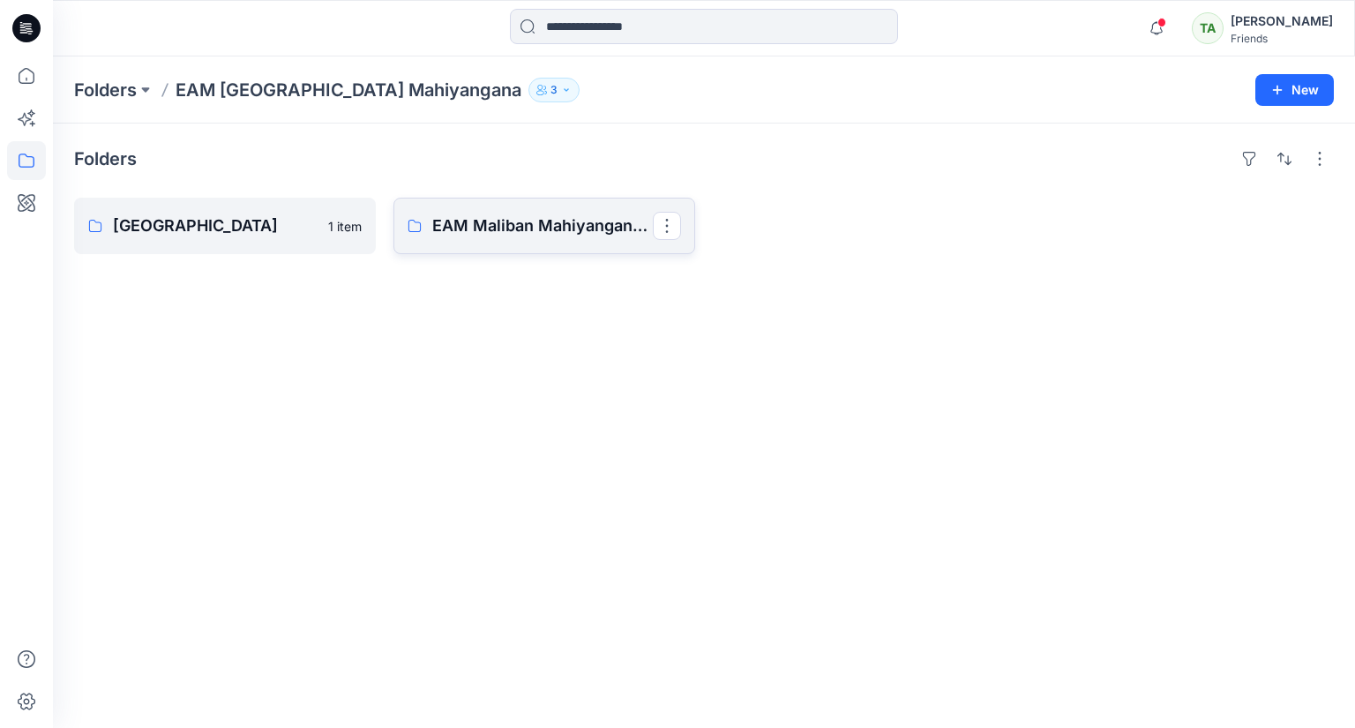
click at [467, 208] on link "EAM Maliban Mahiyangana Board" at bounding box center [544, 226] width 302 height 56
click at [252, 245] on link "[GEOGRAPHIC_DATA]" at bounding box center [225, 226] width 302 height 56
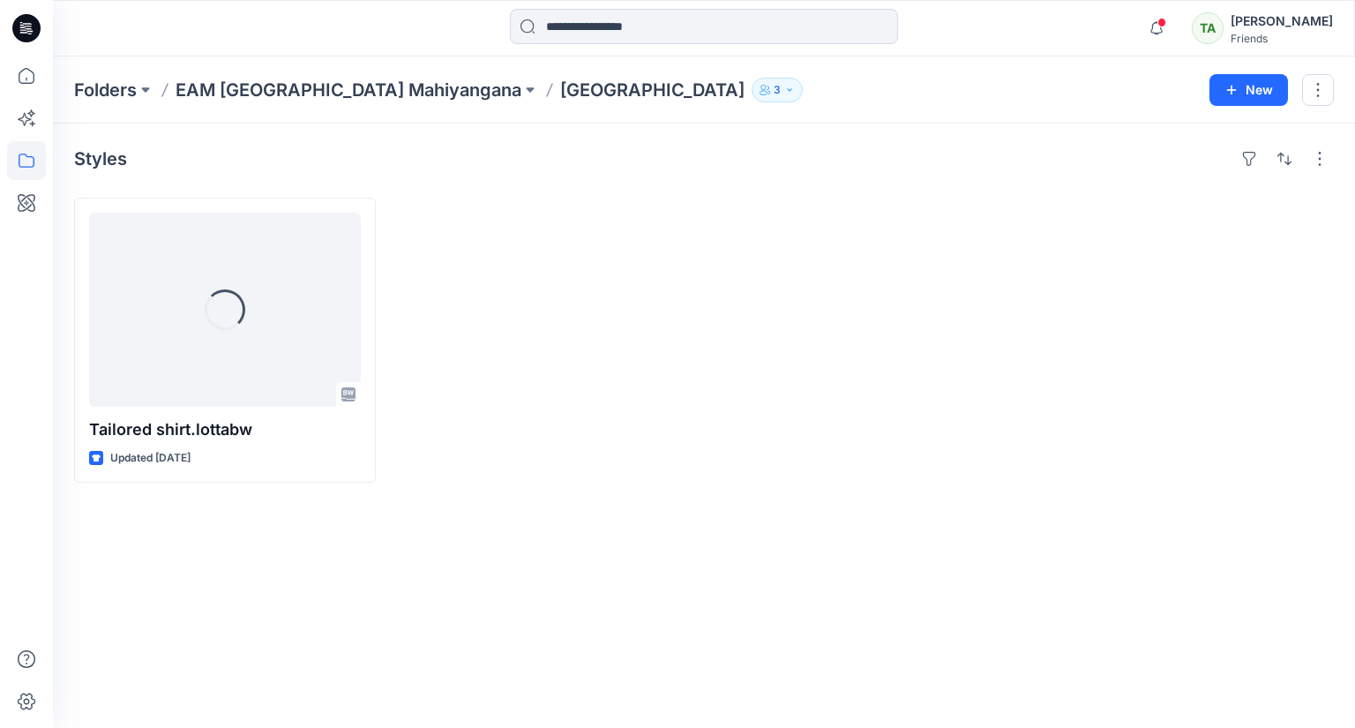
click at [766, 88] on icon "button" at bounding box center [767, 88] width 3 height 4
click at [711, 461] on div "Tailored shirt.lottabw Updated [DATE]" at bounding box center [704, 340] width 1260 height 285
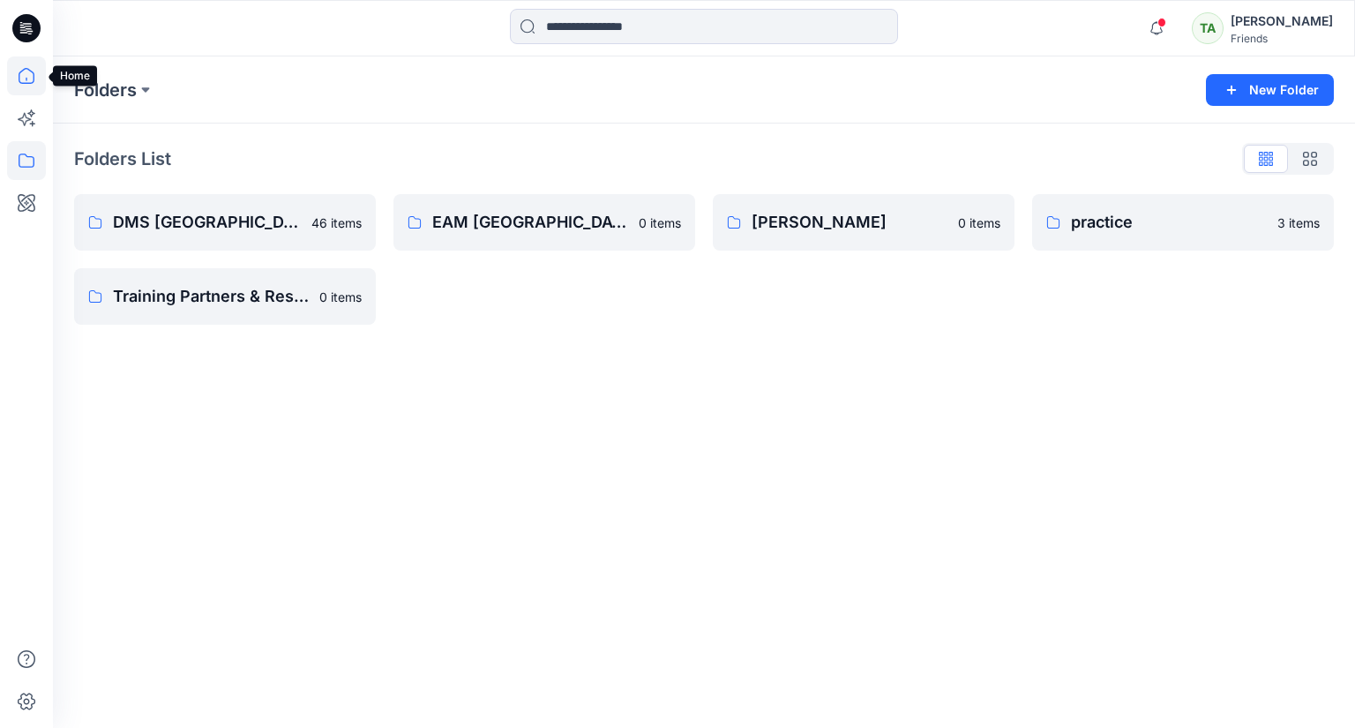
click at [30, 81] on icon at bounding box center [26, 75] width 39 height 39
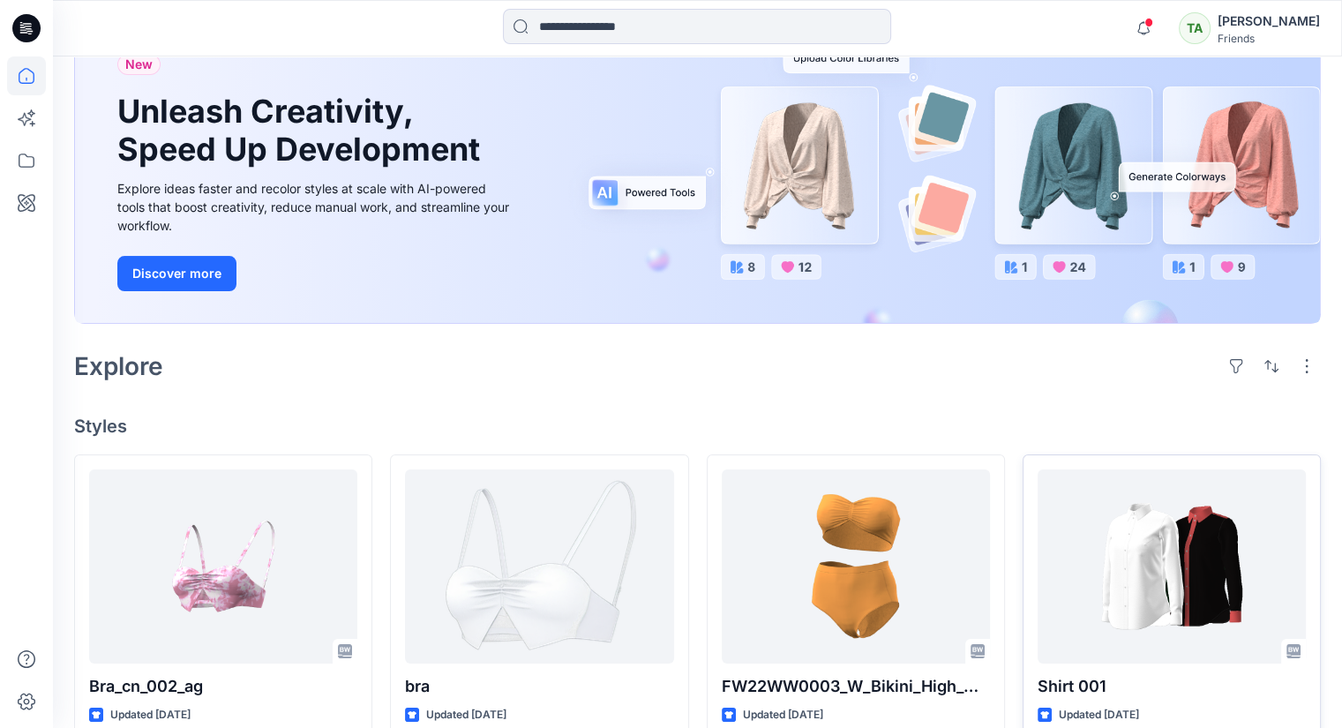
scroll to position [441, 0]
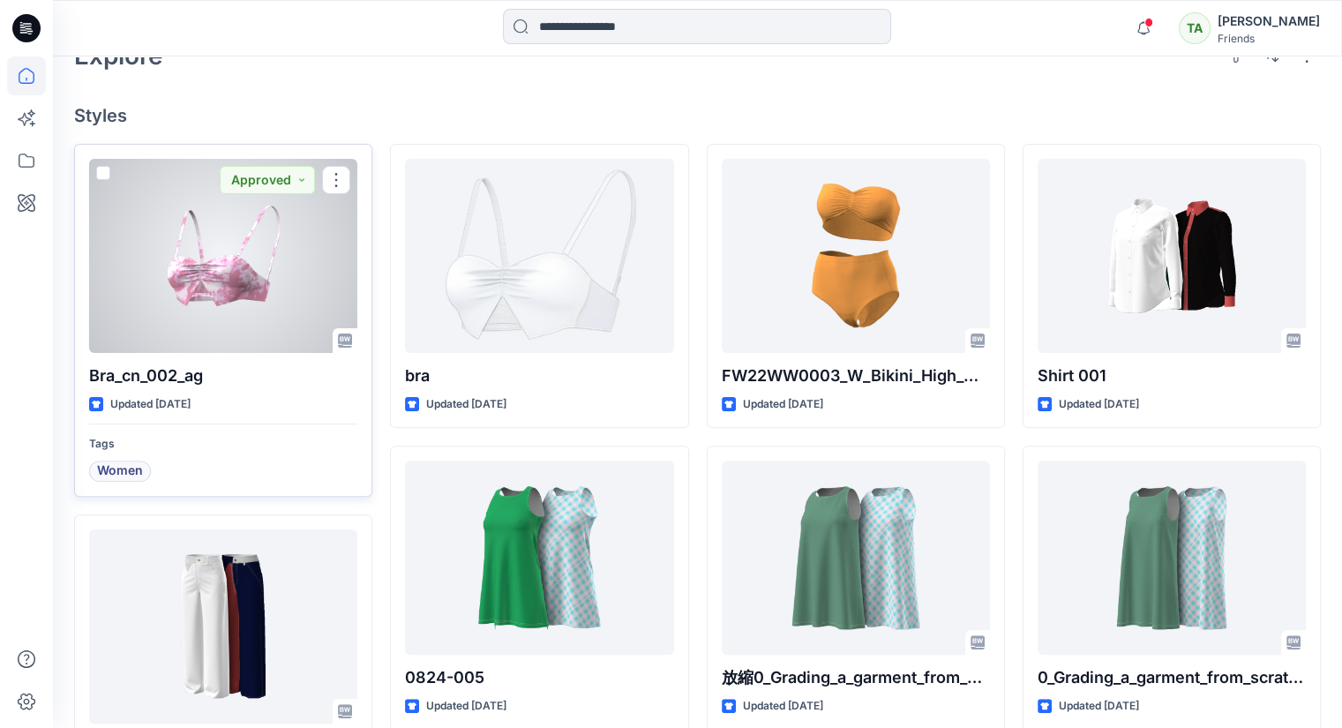
click at [260, 307] on div at bounding box center [223, 256] width 268 height 194
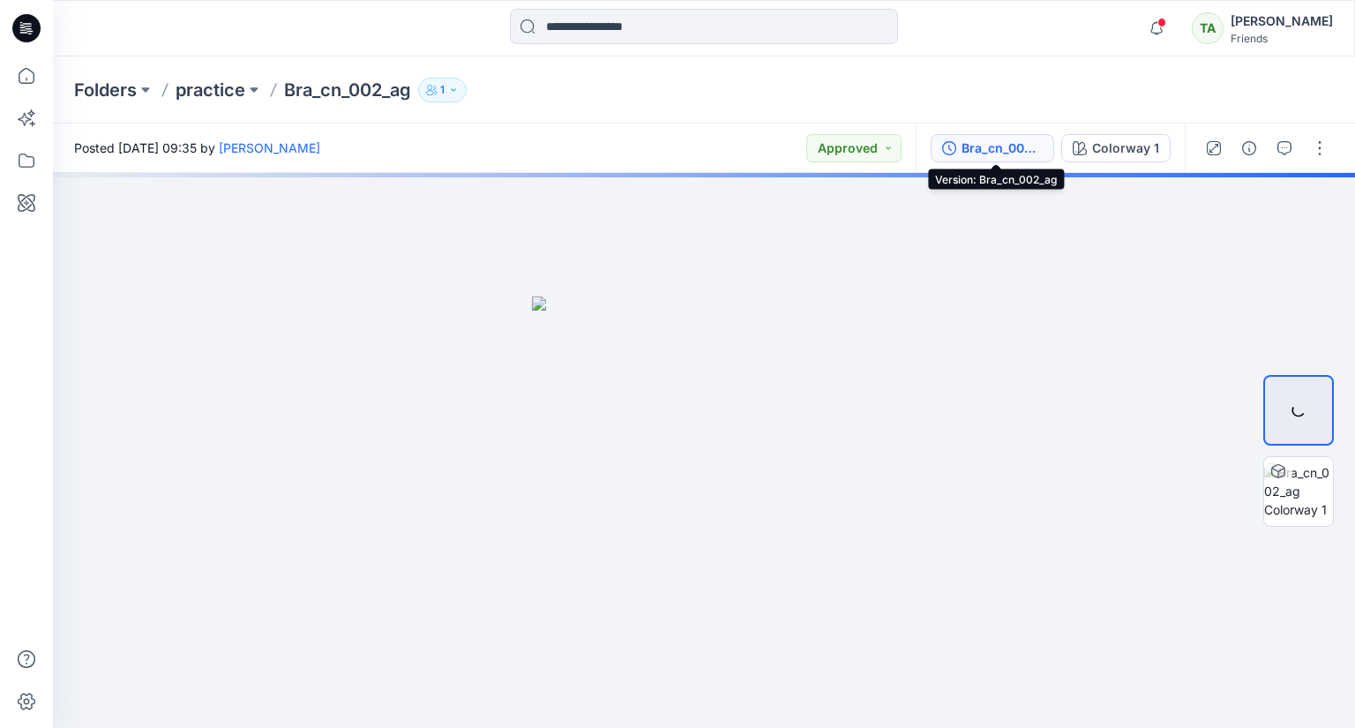
click at [995, 150] on div "Bra_cn_002_ag" at bounding box center [1001, 147] width 81 height 19
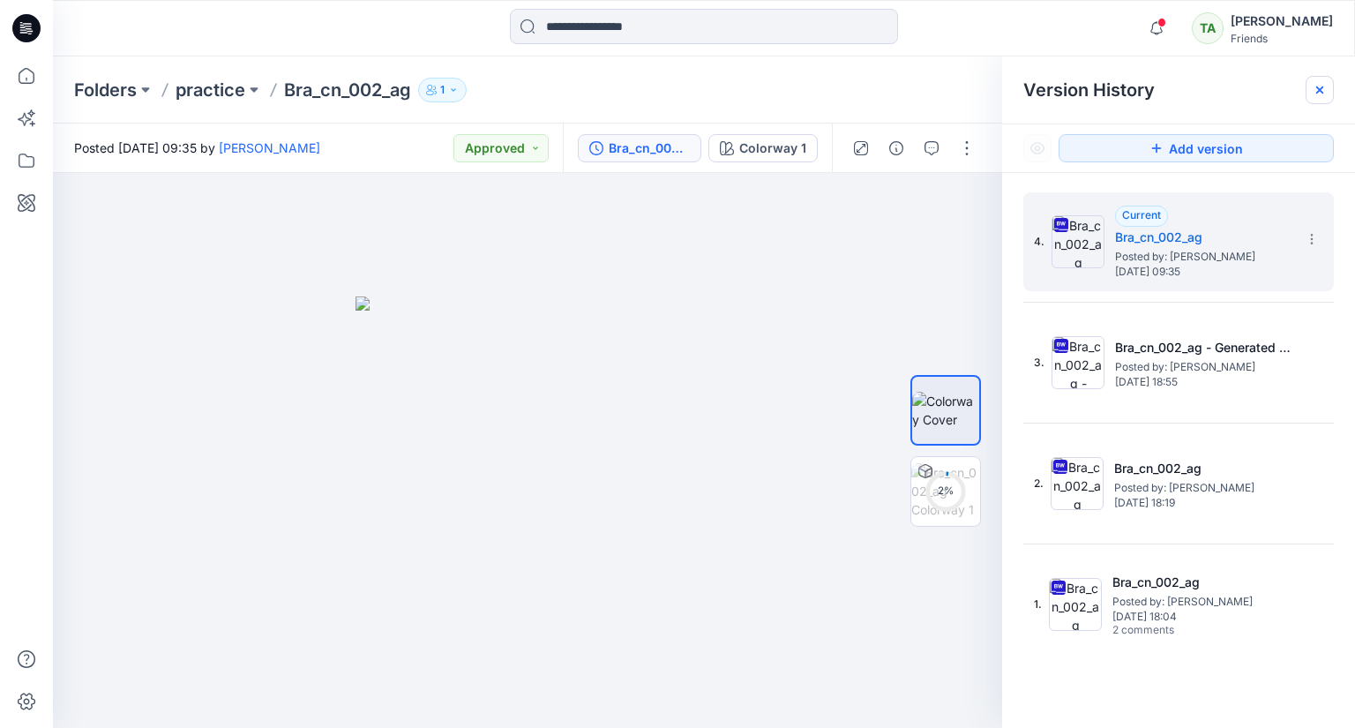
click at [1331, 93] on div at bounding box center [1319, 90] width 28 height 28
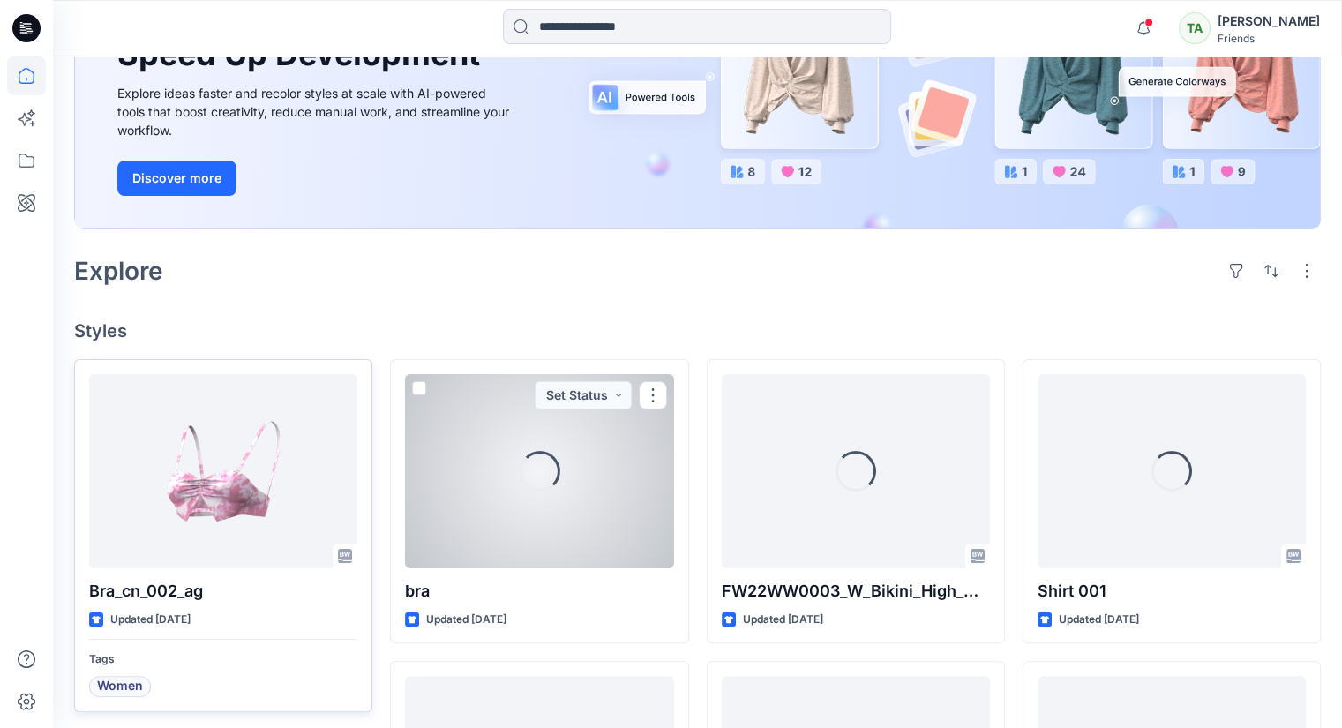
scroll to position [353, 0]
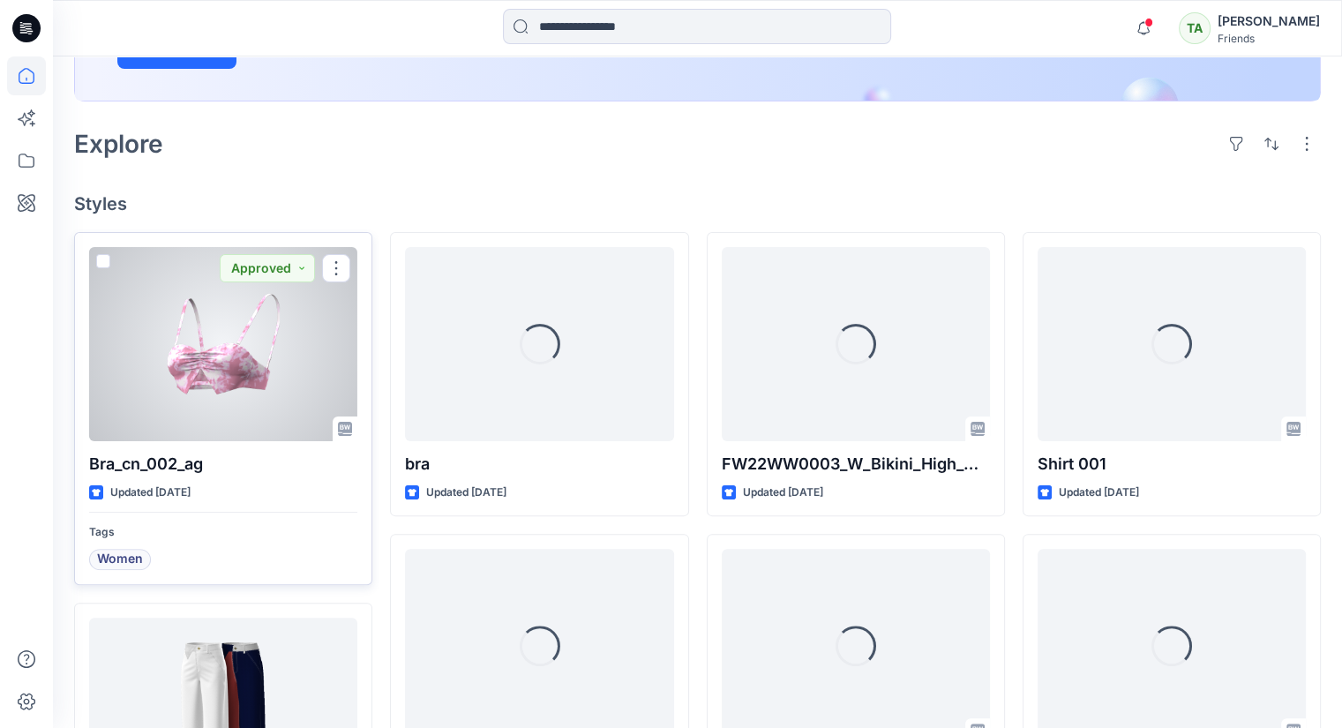
click at [105, 258] on span at bounding box center [103, 261] width 14 height 14
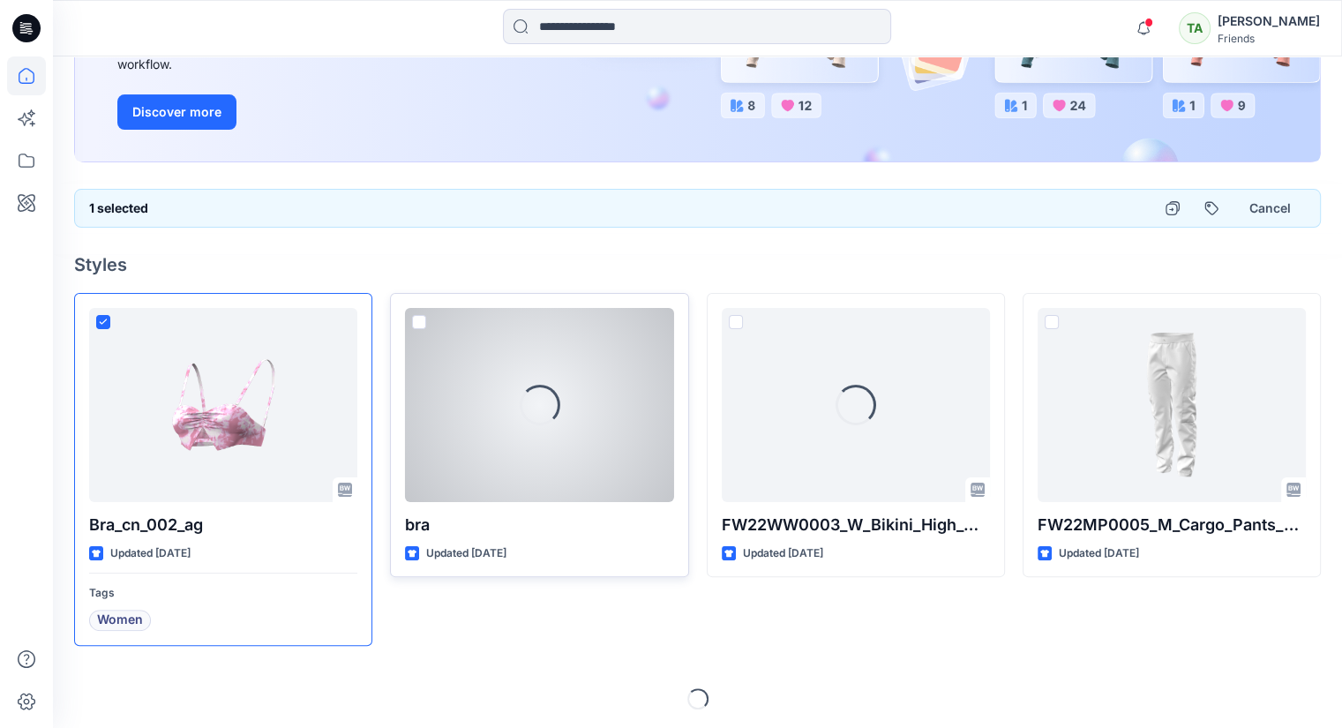
click at [422, 318] on span at bounding box center [419, 322] width 14 height 14
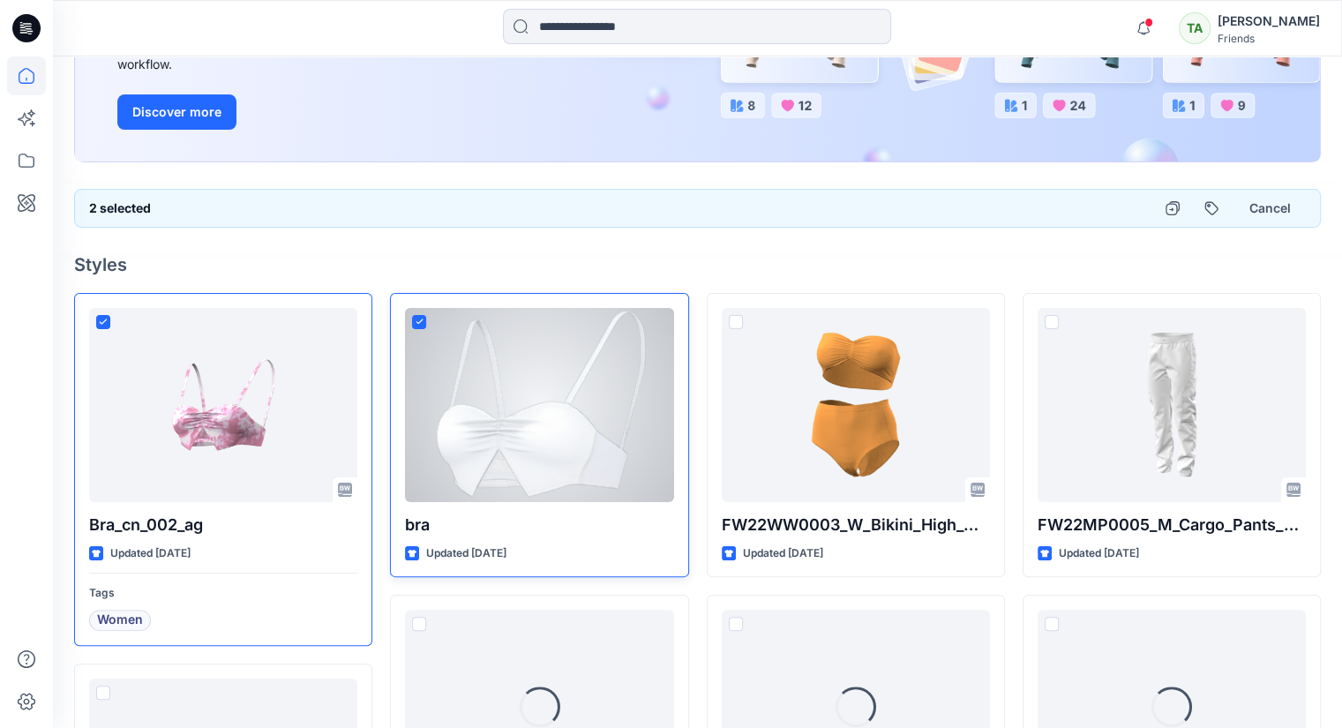
click at [423, 317] on span at bounding box center [419, 322] width 14 height 14
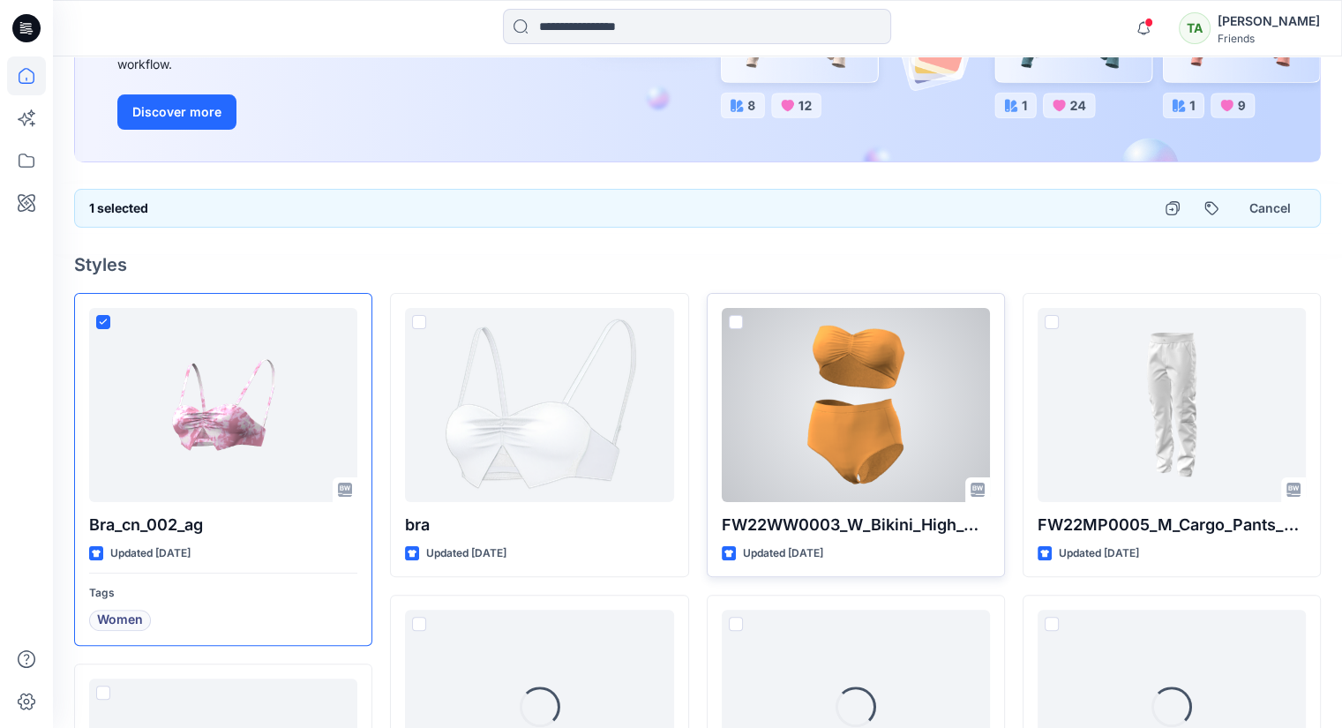
click at [739, 316] on span at bounding box center [736, 322] width 14 height 14
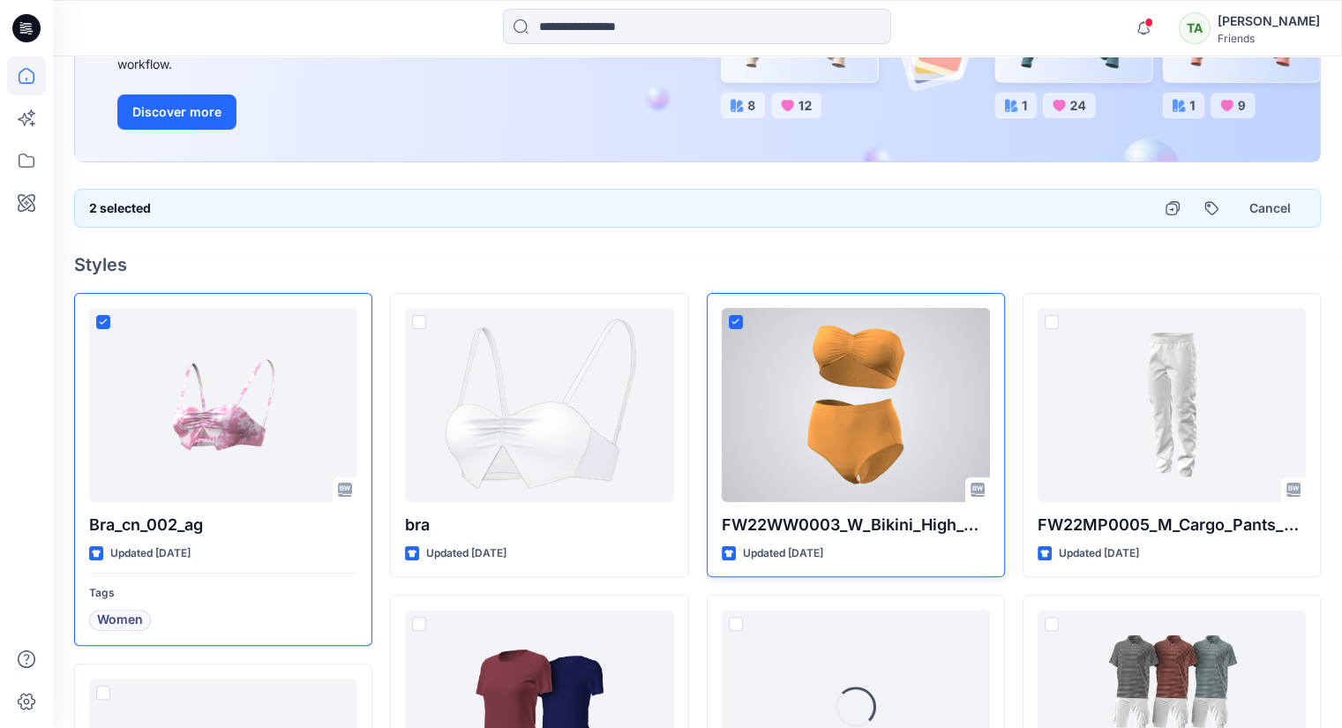
click at [730, 316] on span at bounding box center [736, 322] width 14 height 14
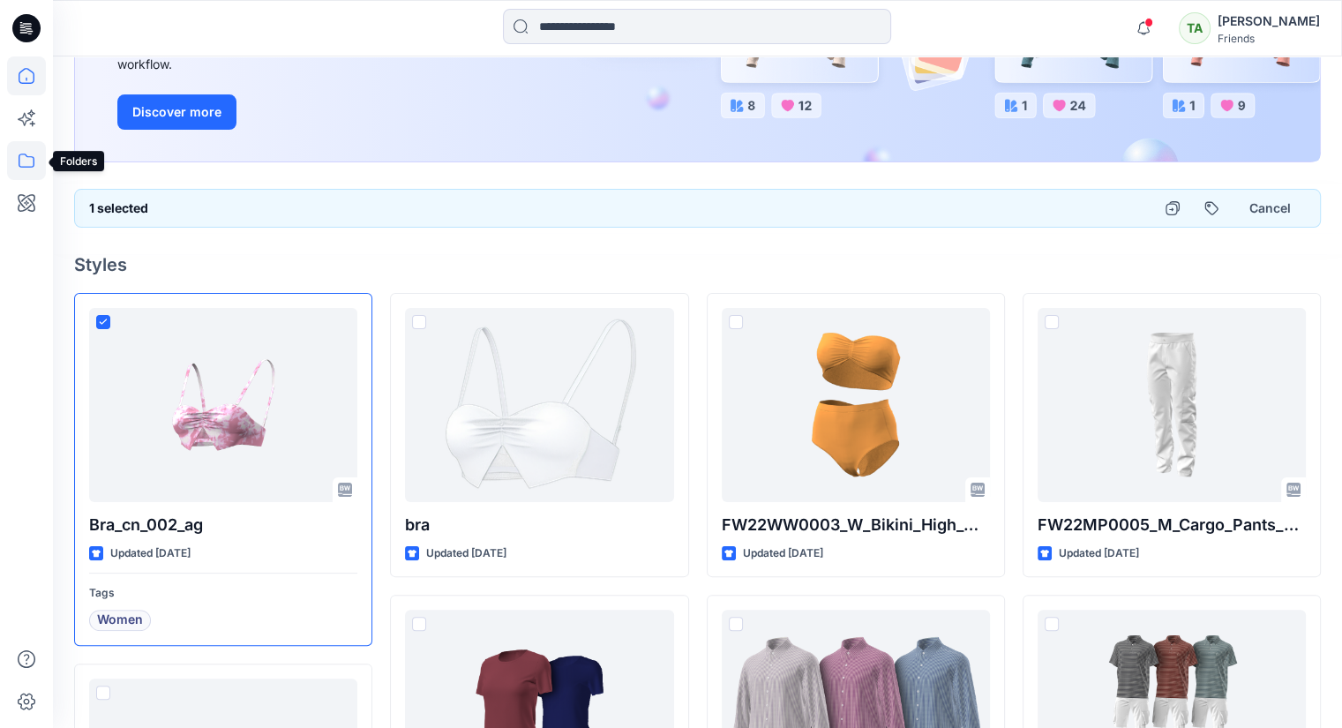
click at [24, 162] on icon at bounding box center [26, 160] width 39 height 39
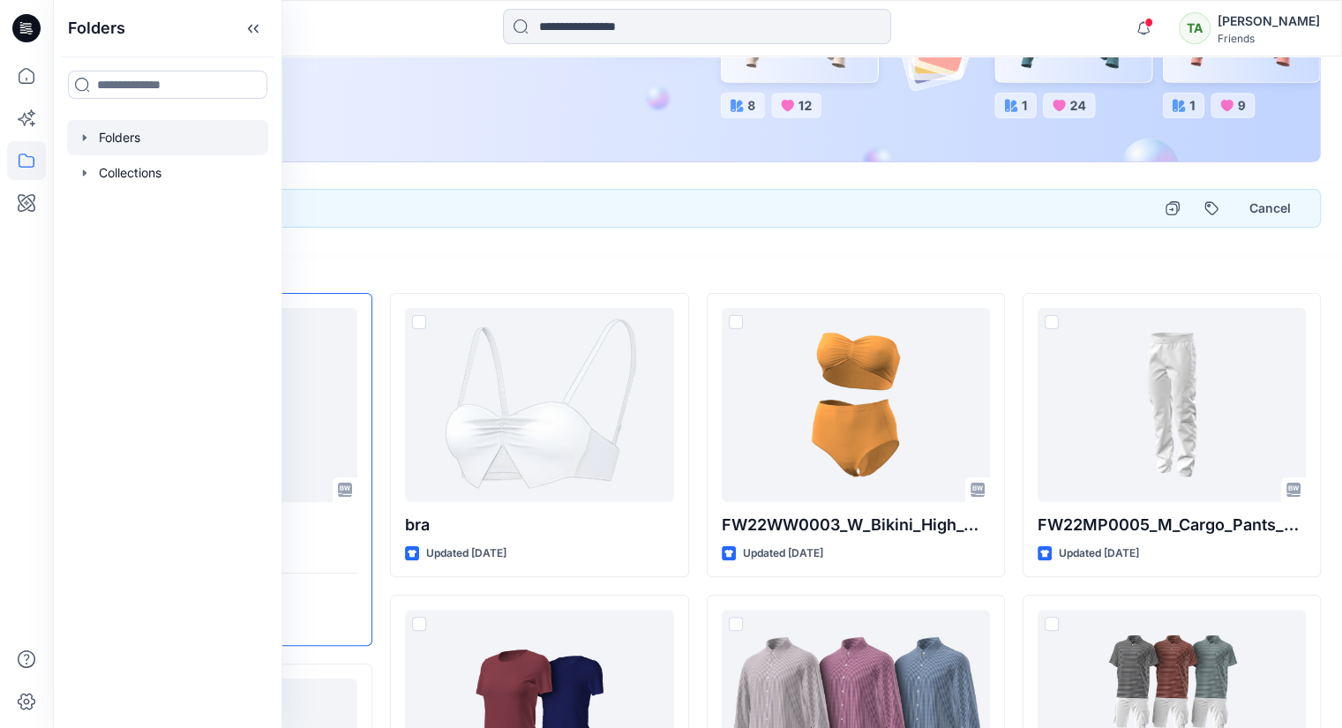
click at [156, 138] on div at bounding box center [167, 137] width 201 height 35
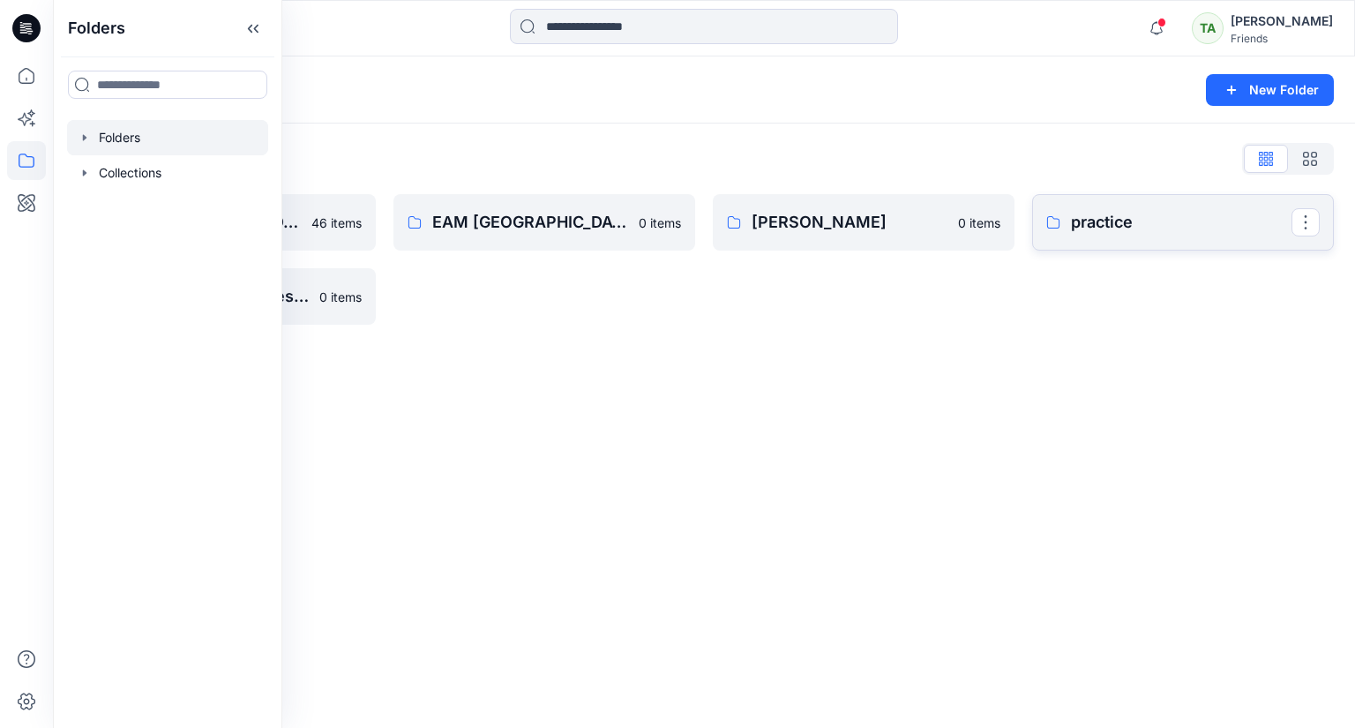
click at [1111, 207] on link "practice" at bounding box center [1183, 222] width 302 height 56
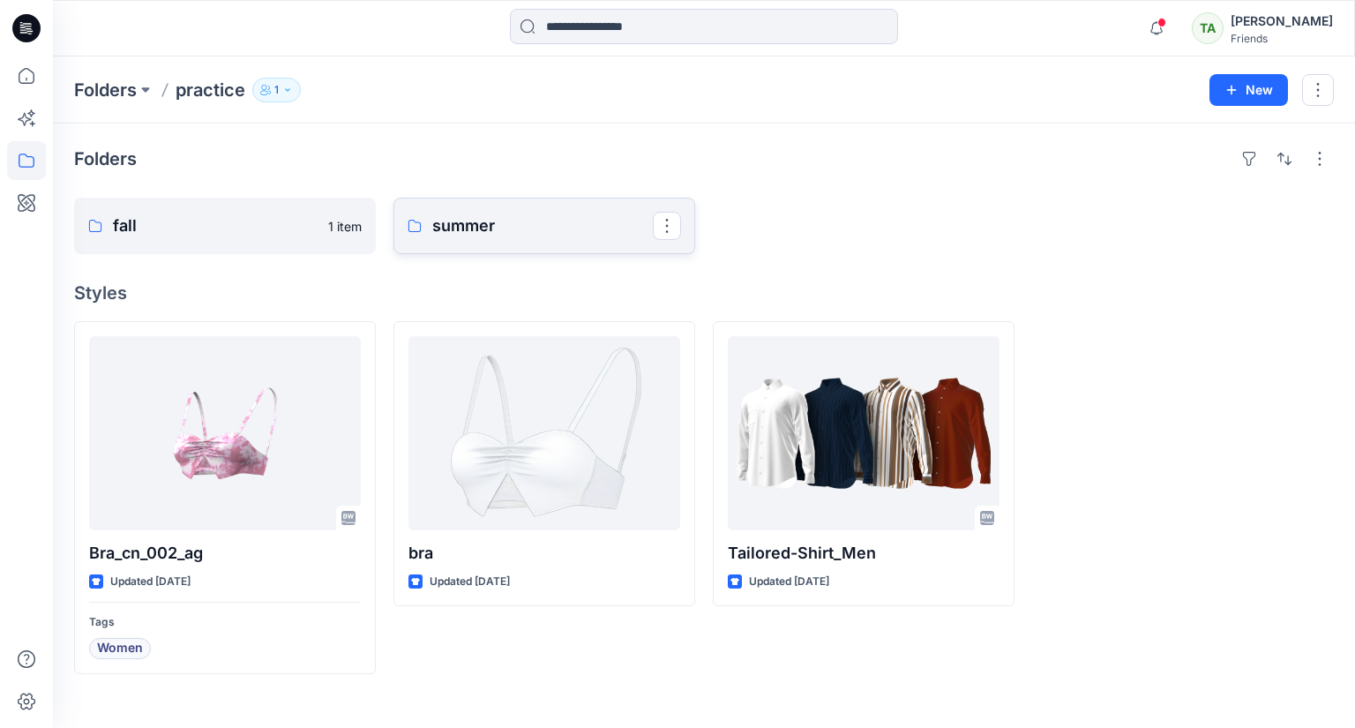
click at [531, 207] on link "summer" at bounding box center [544, 226] width 302 height 56
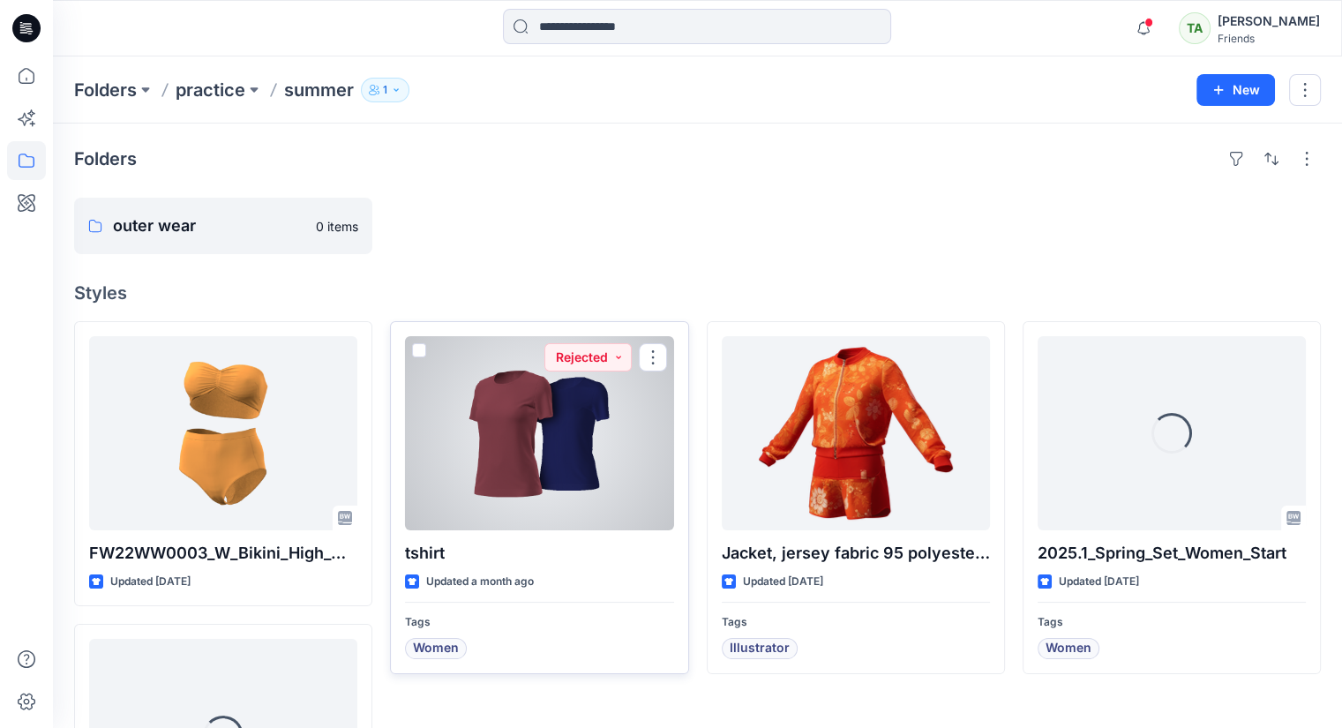
scroll to position [88, 0]
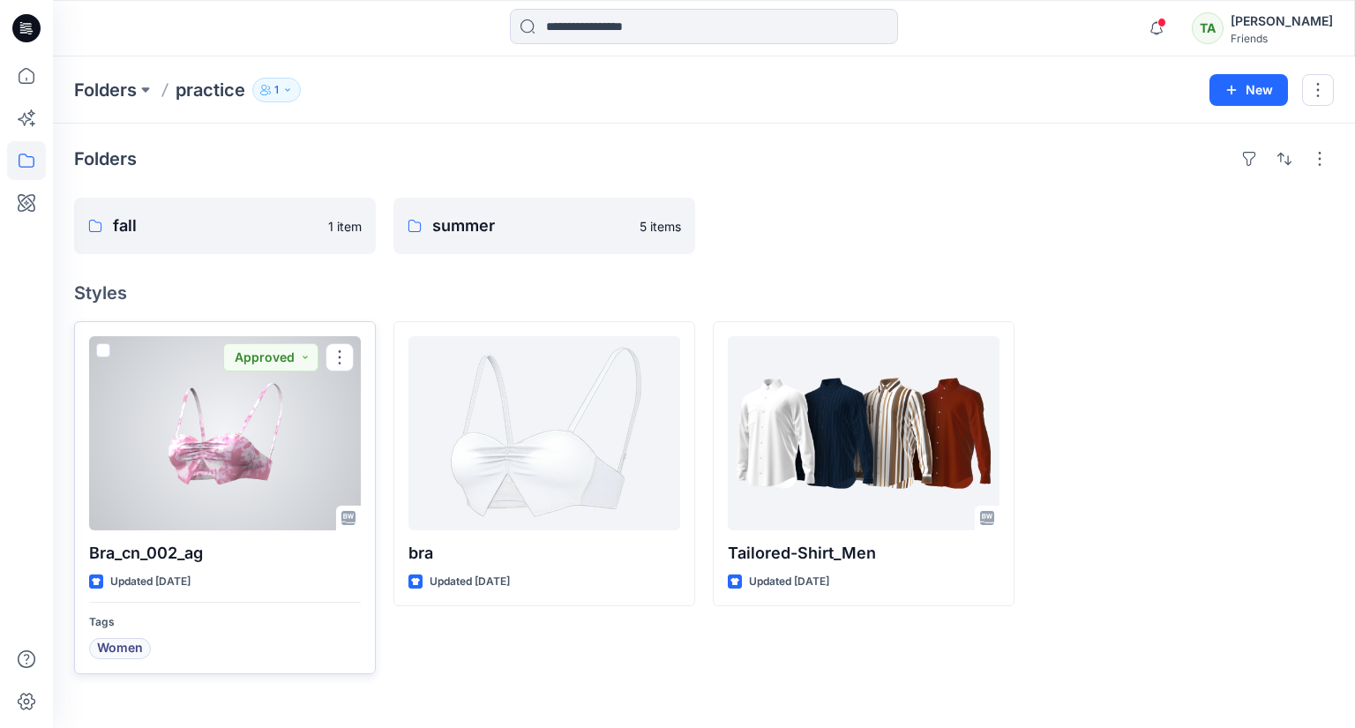
click at [101, 351] on span at bounding box center [103, 350] width 14 height 14
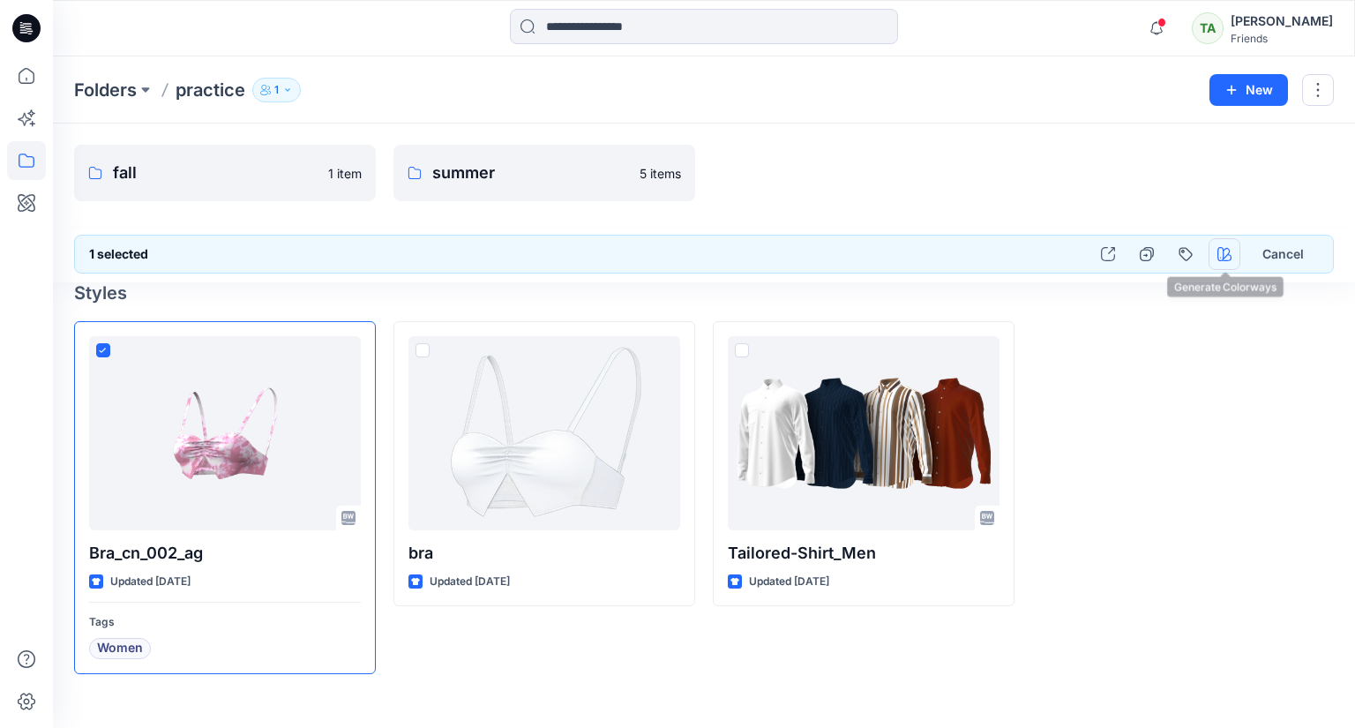
click at [1222, 258] on icon "button" at bounding box center [1224, 254] width 14 height 14
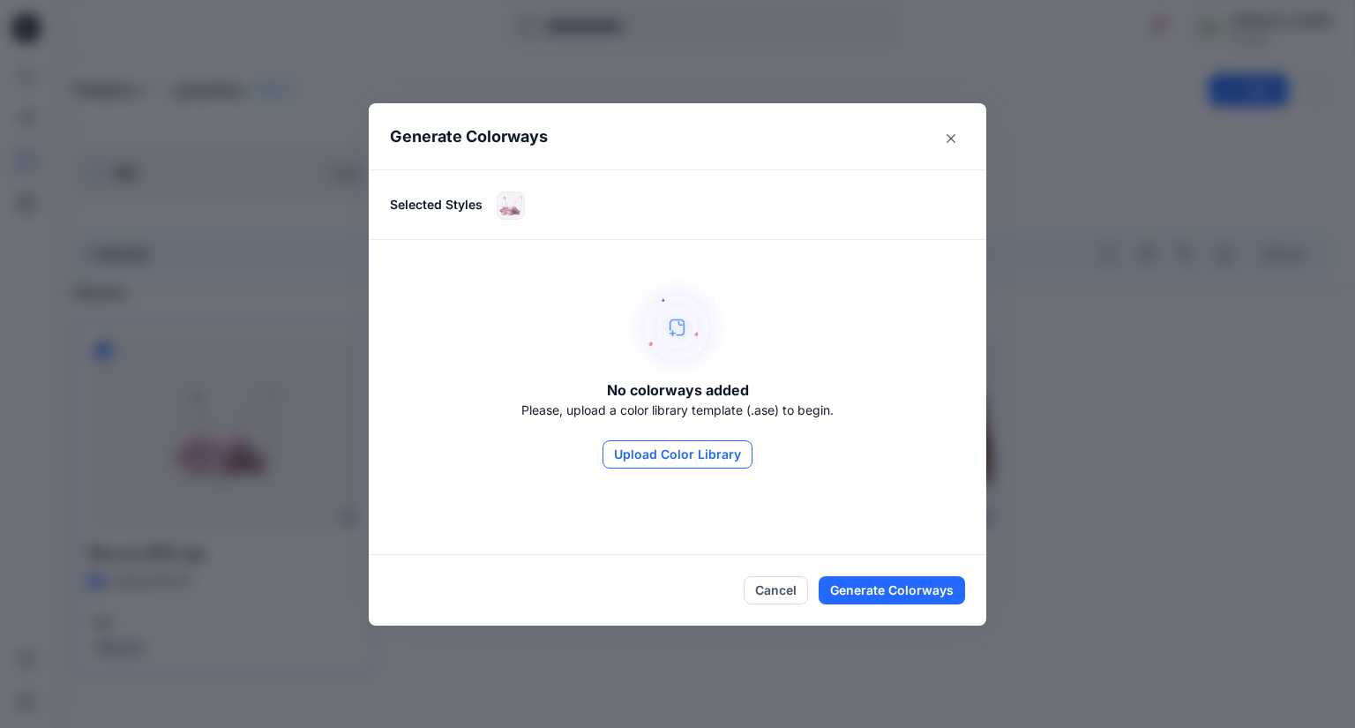
click at [648, 459] on button "Upload Color Library" at bounding box center [677, 454] width 150 height 28
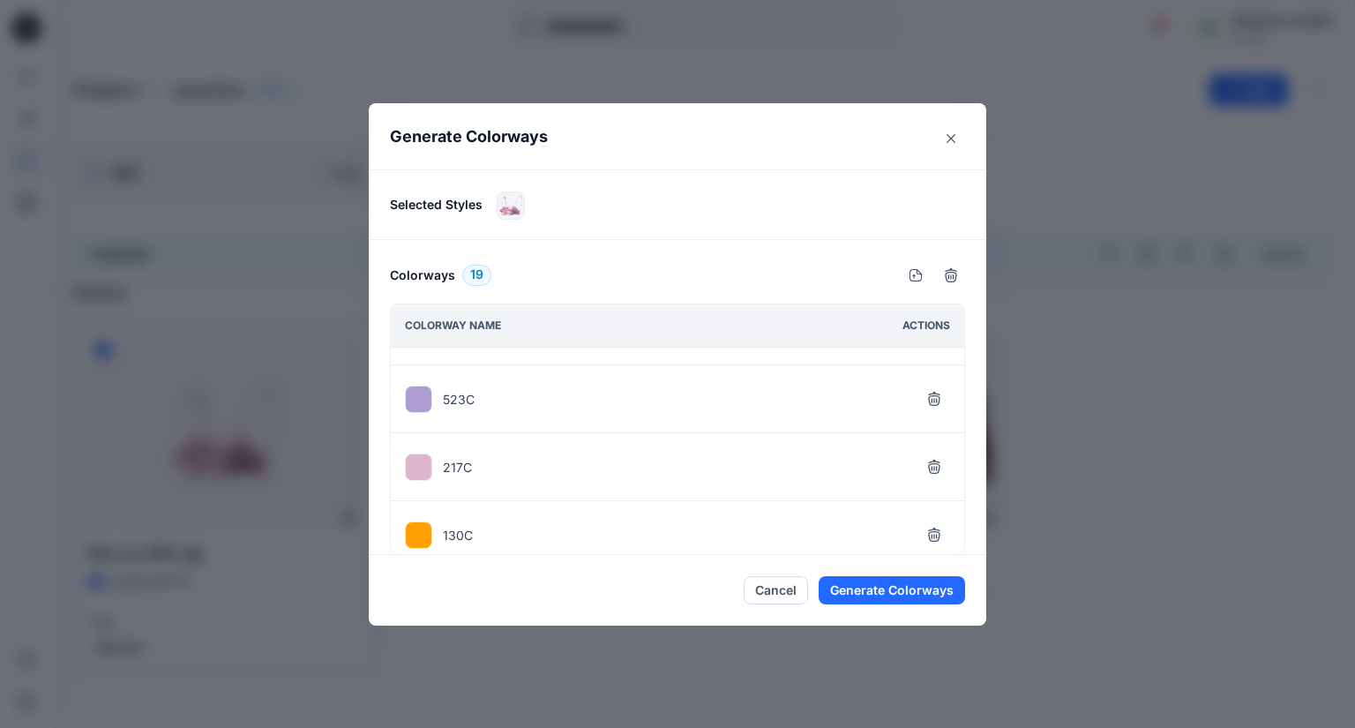
scroll to position [1073, 0]
click at [933, 456] on icon "button" at bounding box center [933, 460] width 11 height 11
click at [931, 456] on icon "button" at bounding box center [934, 462] width 14 height 14
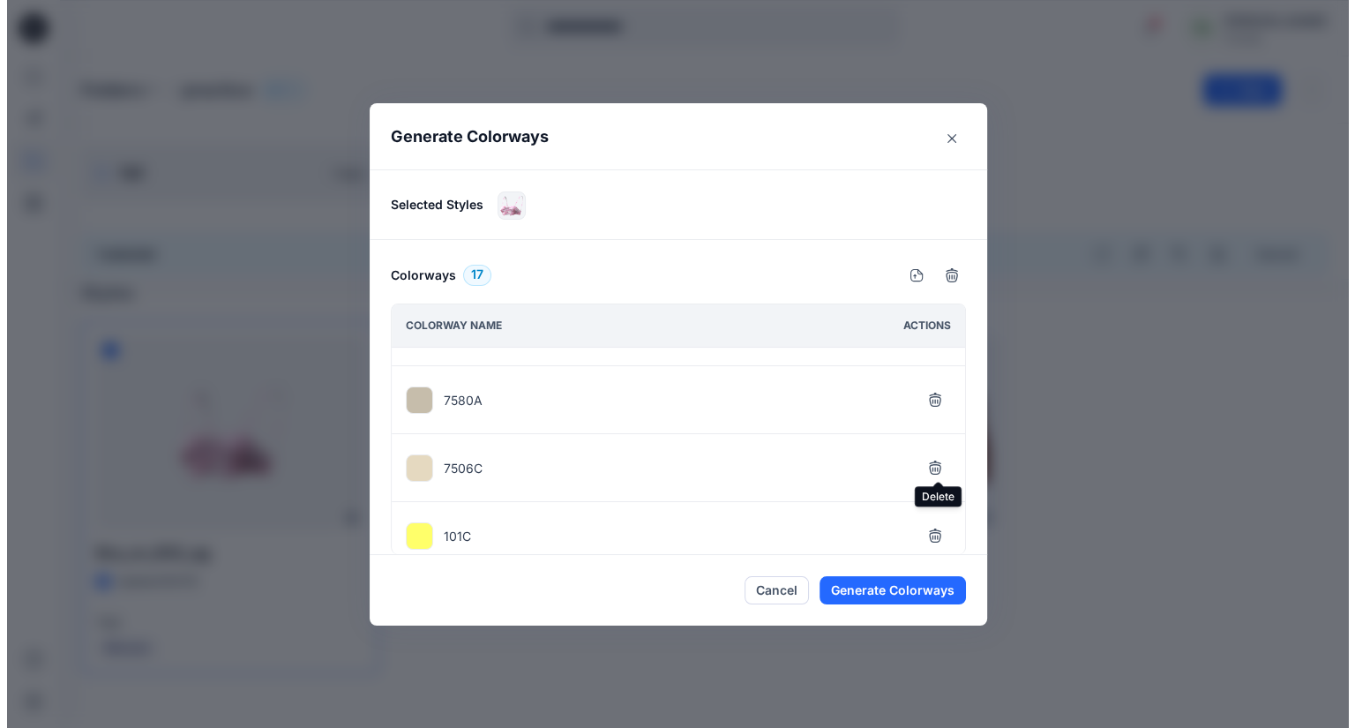
scroll to position [497, 0]
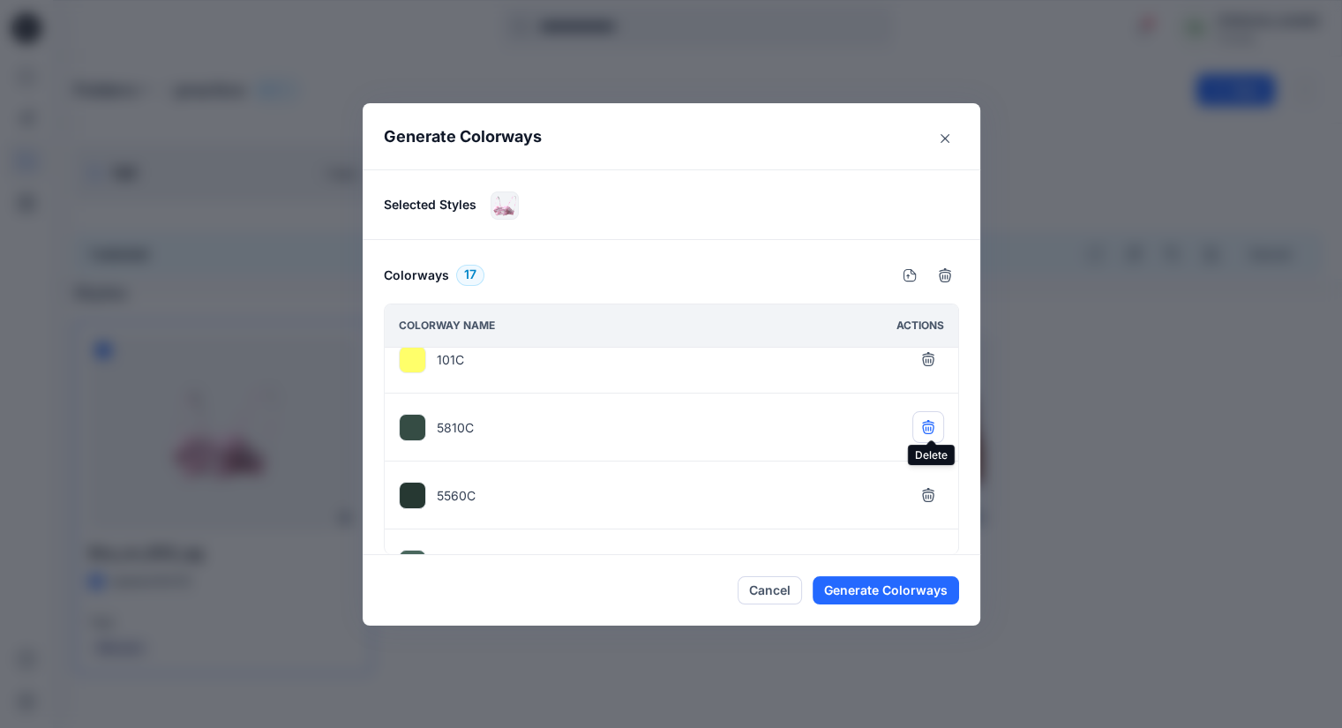
click at [939, 417] on button "button" at bounding box center [928, 427] width 32 height 32
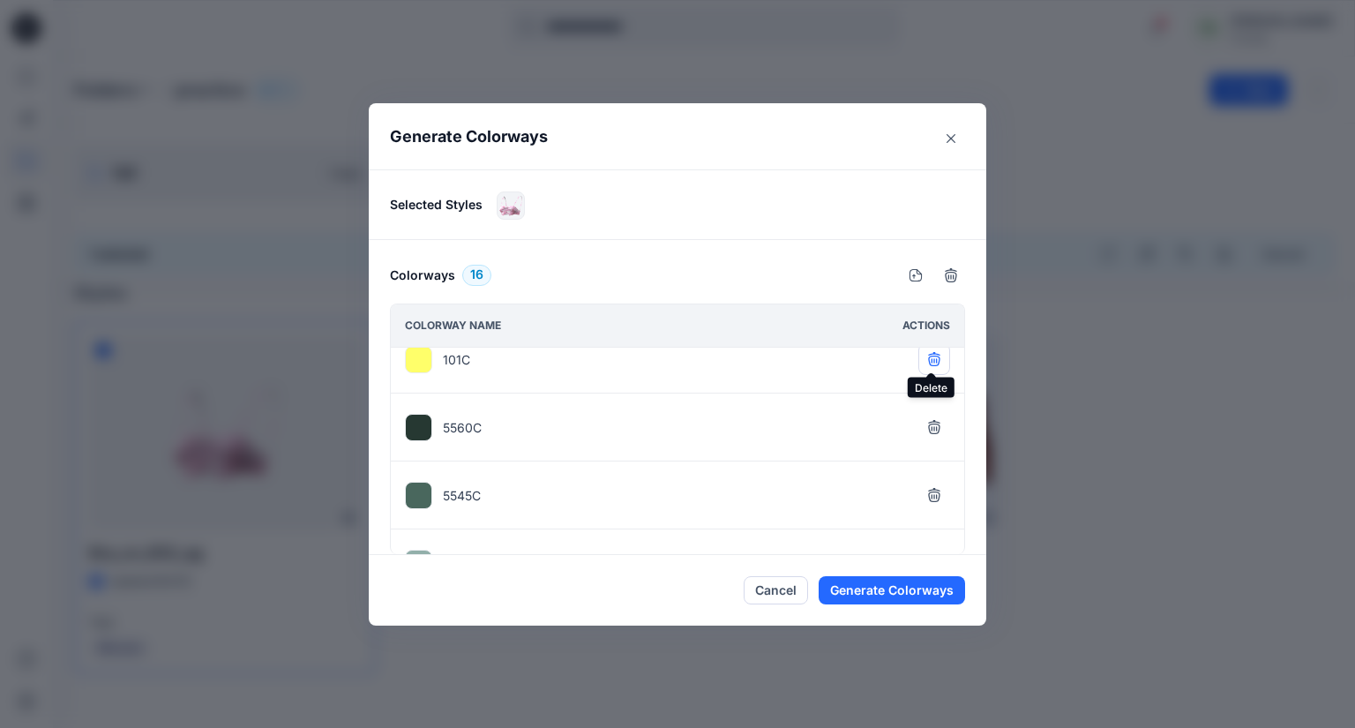
click at [937, 355] on icon "button" at bounding box center [934, 359] width 14 height 14
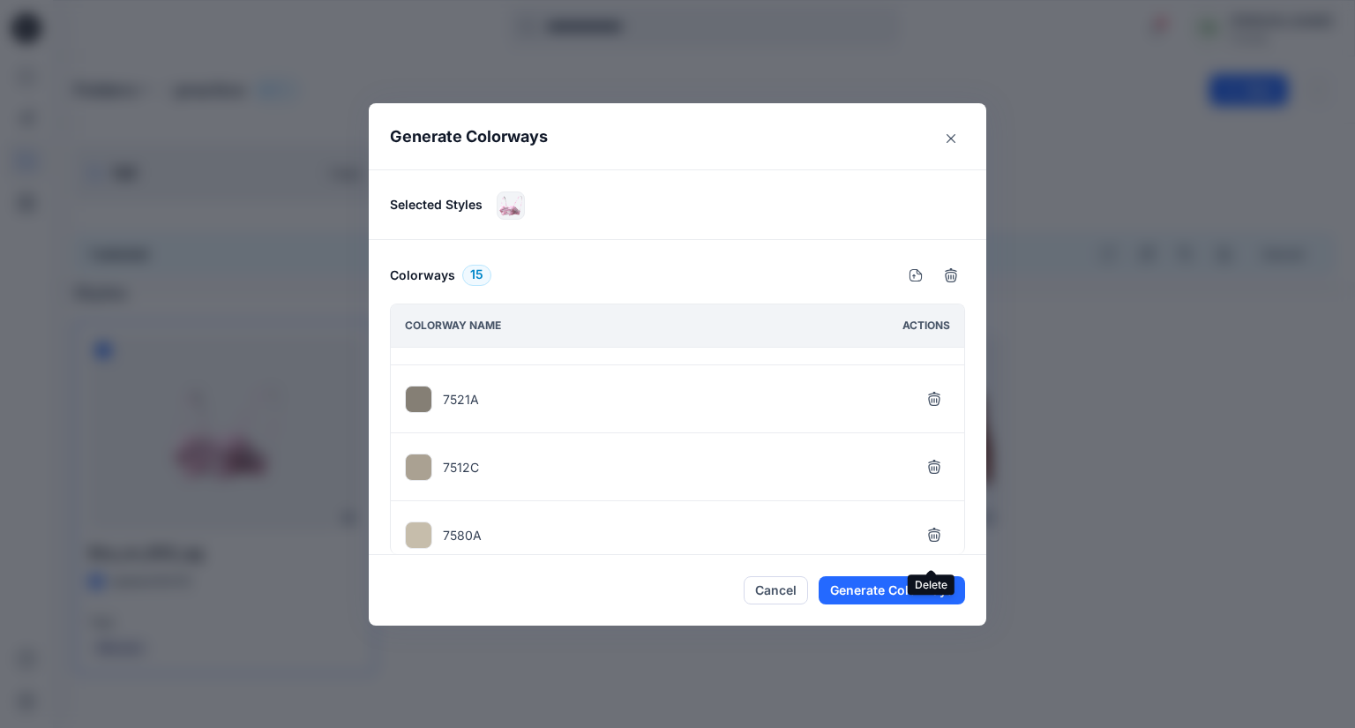
scroll to position [166, 0]
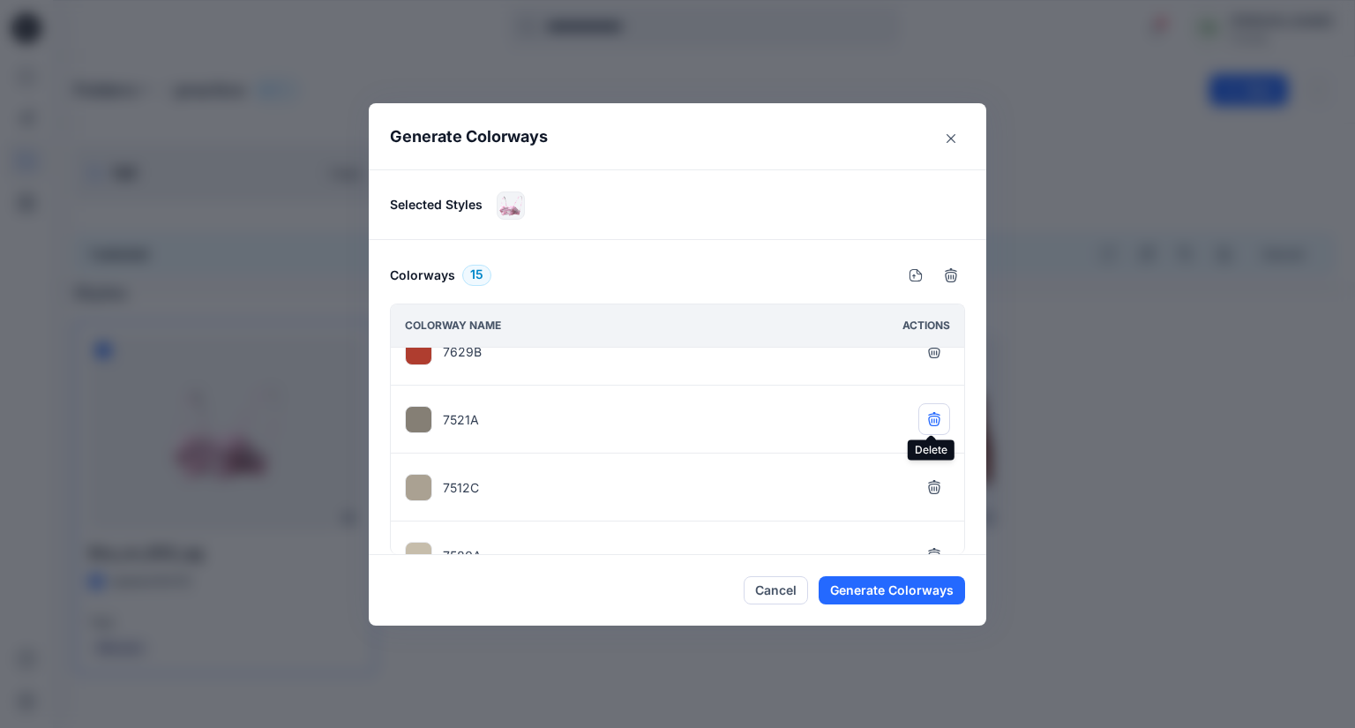
click at [938, 410] on button "button" at bounding box center [934, 419] width 32 height 32
click at [935, 481] on icon "button" at bounding box center [934, 487] width 14 height 14
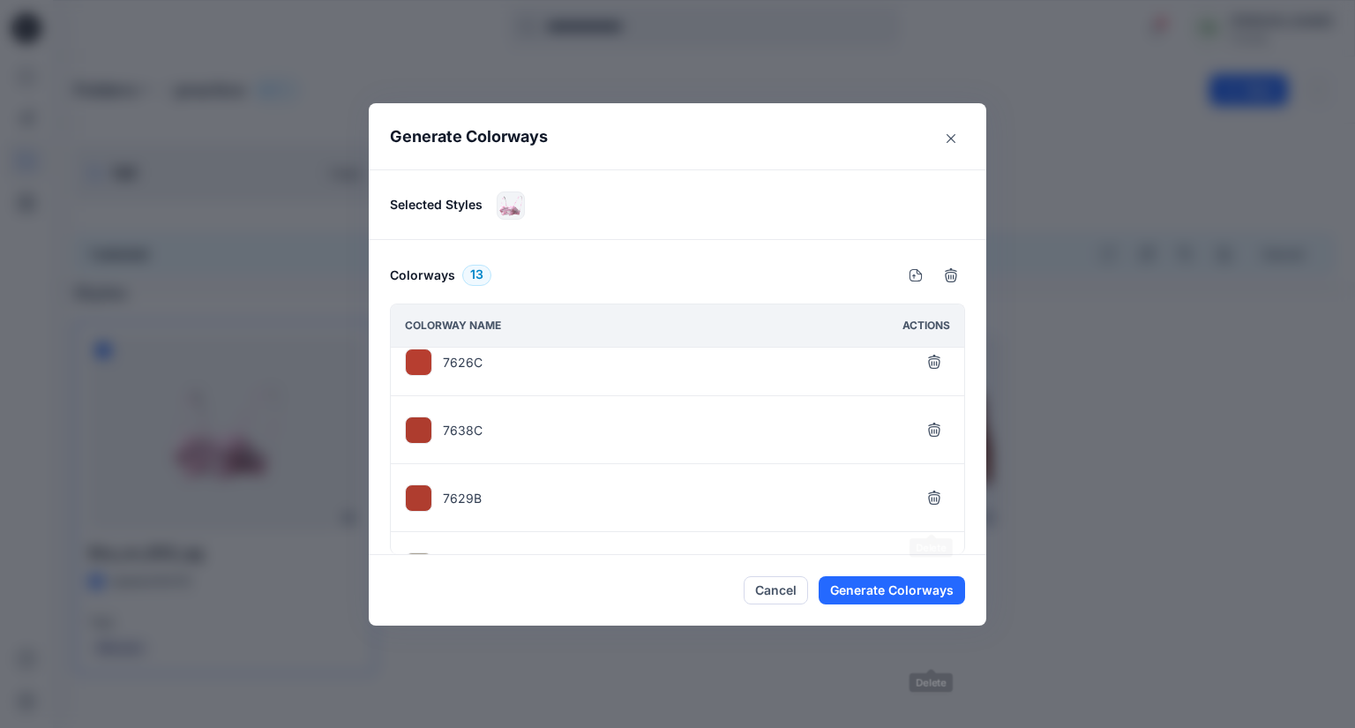
scroll to position [0, 0]
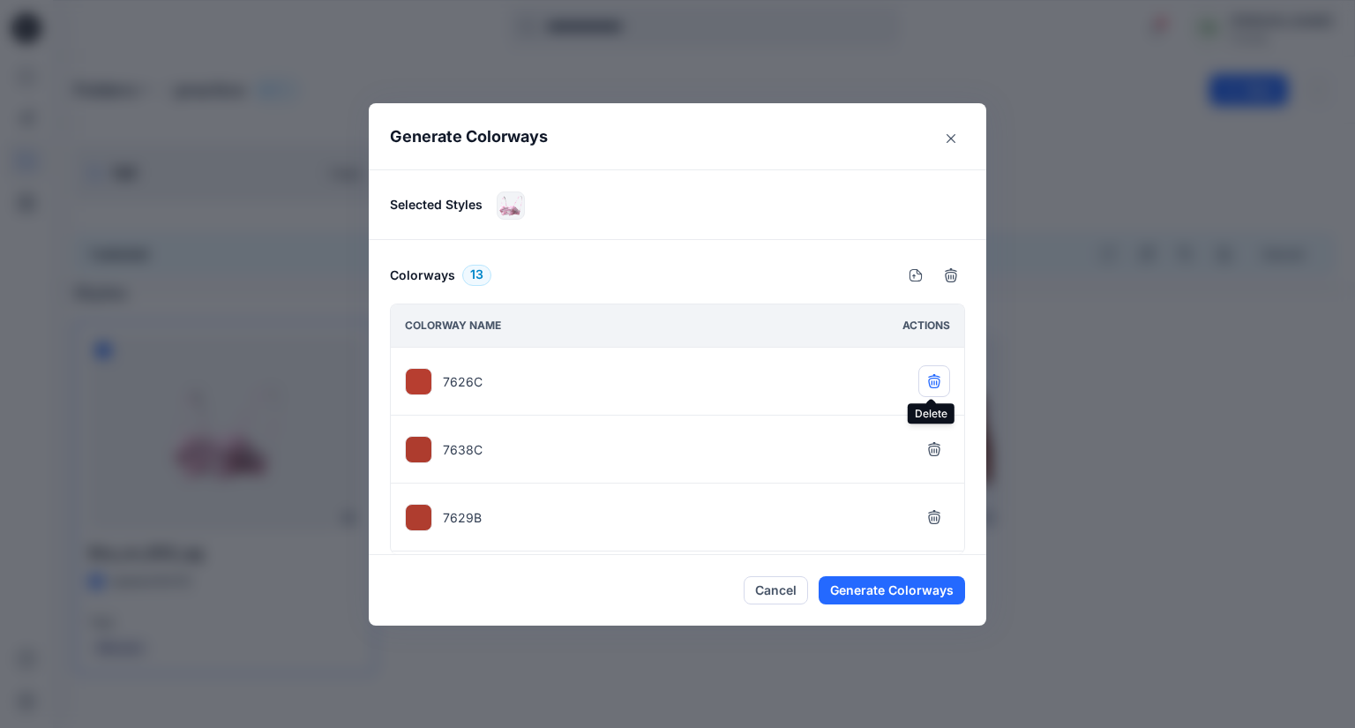
click at [923, 380] on button "button" at bounding box center [934, 381] width 32 height 32
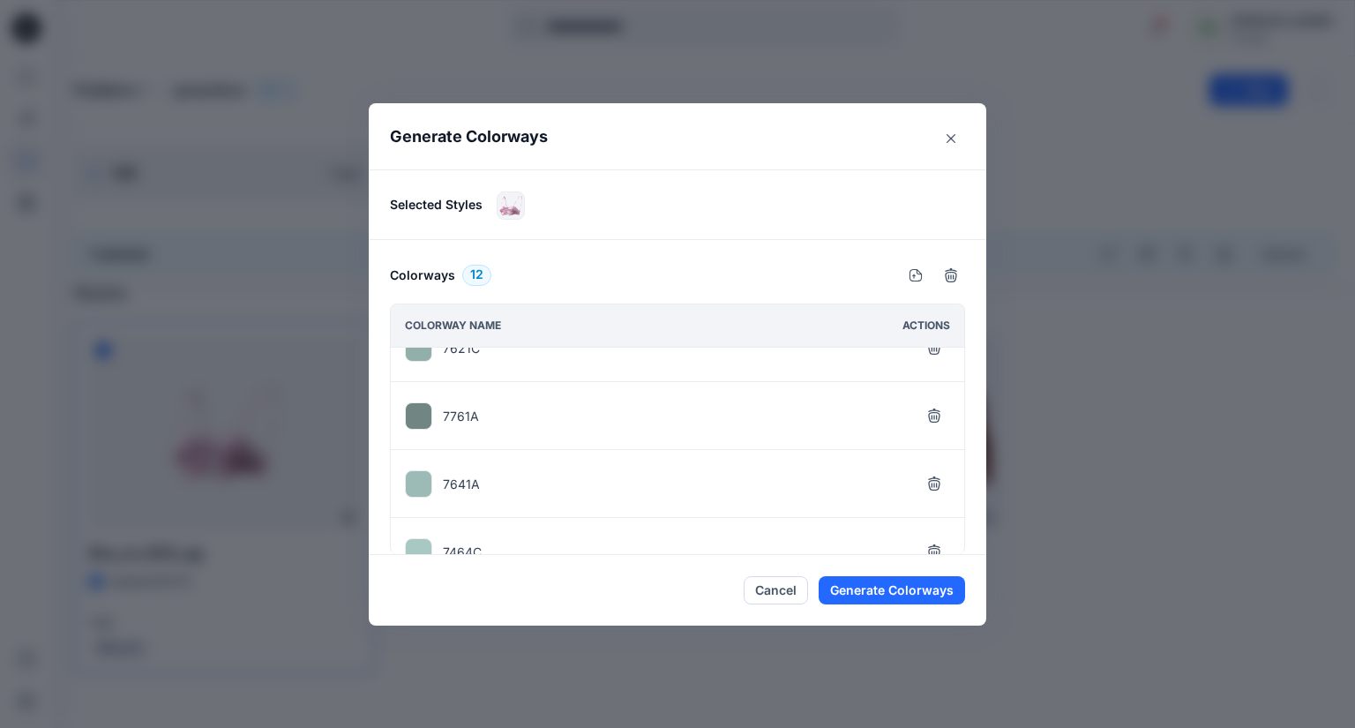
scroll to position [602, 0]
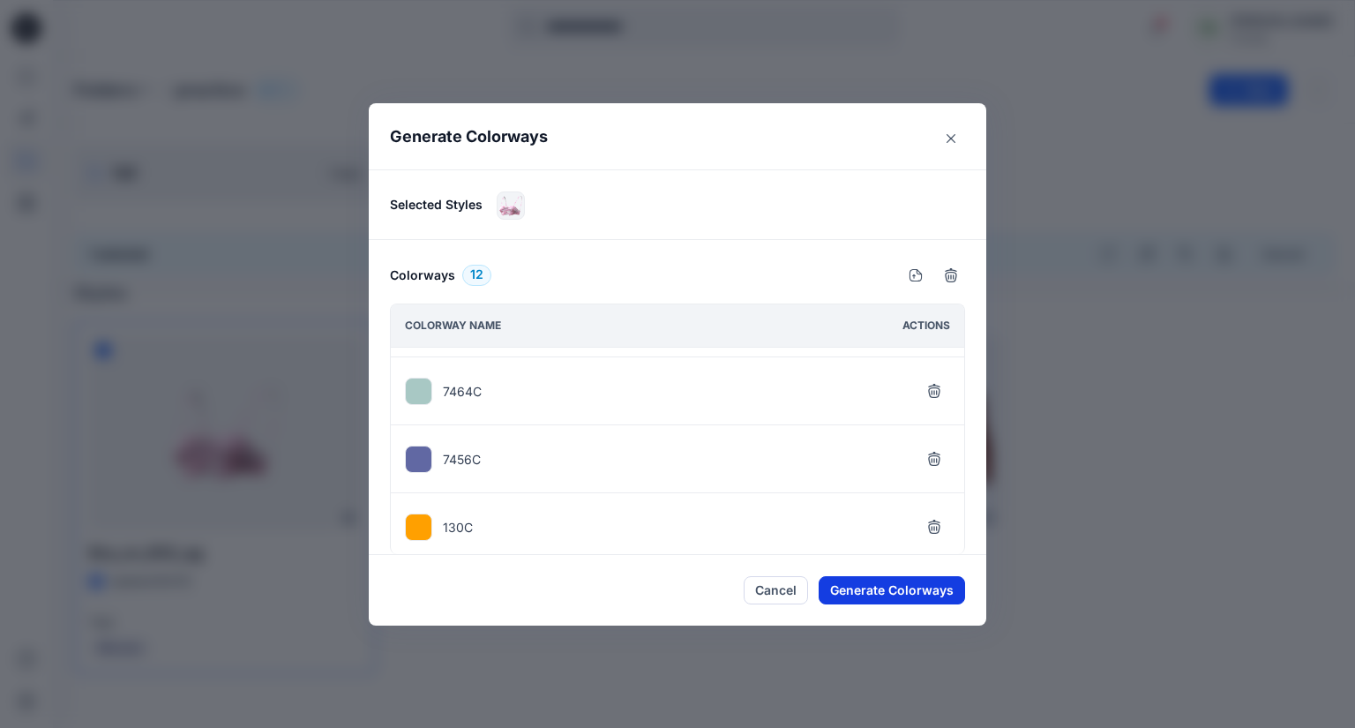
click at [921, 587] on button "Generate Colorways" at bounding box center [892, 590] width 146 height 28
